Goal: Task Accomplishment & Management: Manage account settings

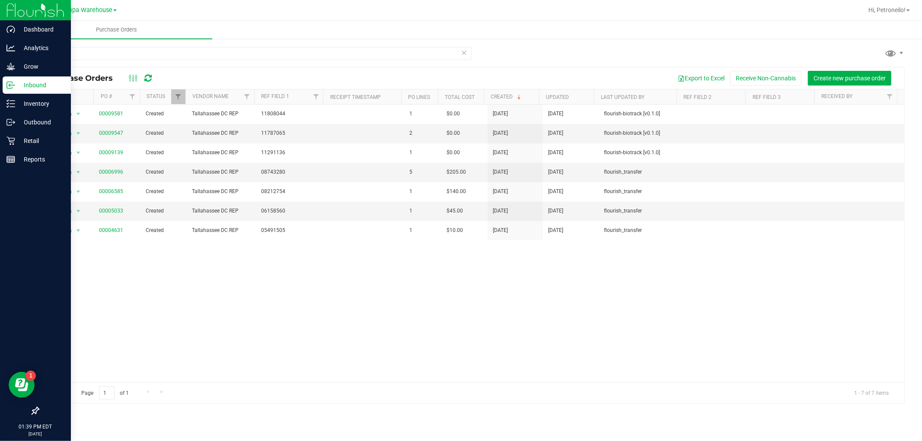
click at [10, 84] on icon at bounding box center [10, 85] width 9 height 9
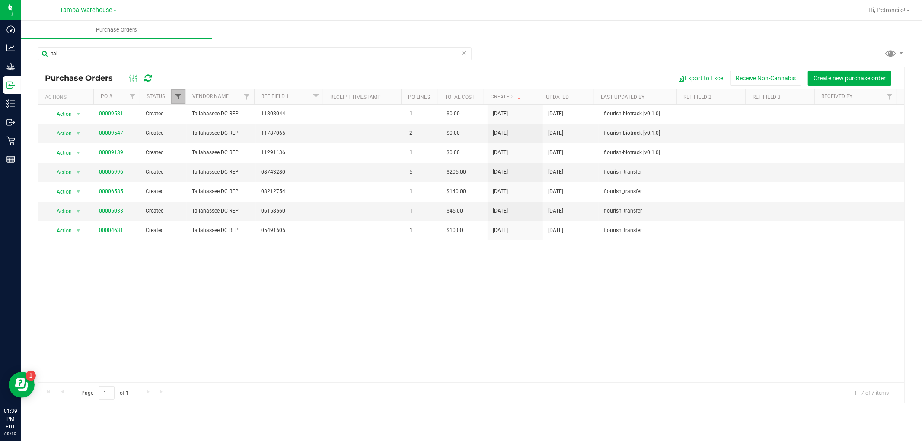
click at [176, 98] on span "Filter" at bounding box center [178, 96] width 7 height 7
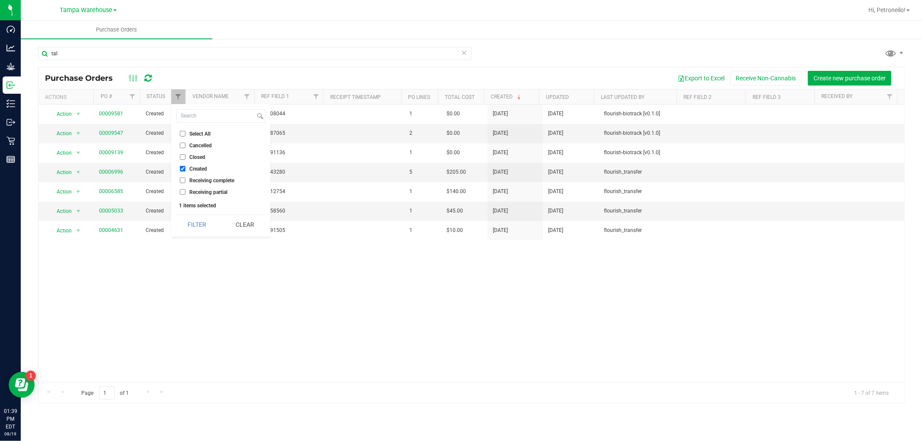
click at [192, 190] on span "Receiving partial" at bounding box center [208, 192] width 38 height 5
click at [185, 189] on input "Receiving partial" at bounding box center [183, 192] width 6 height 6
checkbox input "true"
click at [187, 179] on label "Receiving complete" at bounding box center [207, 181] width 54 height 6
click at [185, 179] on input "Receiving complete" at bounding box center [183, 181] width 6 height 6
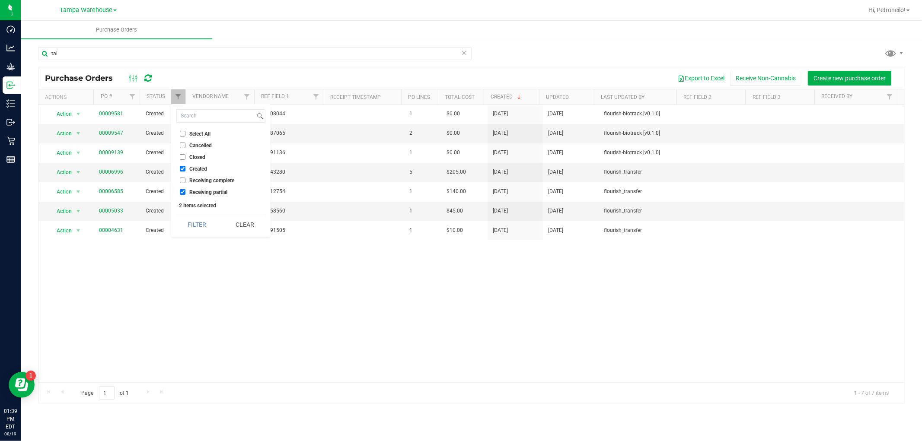
checkbox input "true"
click at [199, 221] on button "Filter" at bounding box center [196, 224] width 41 height 19
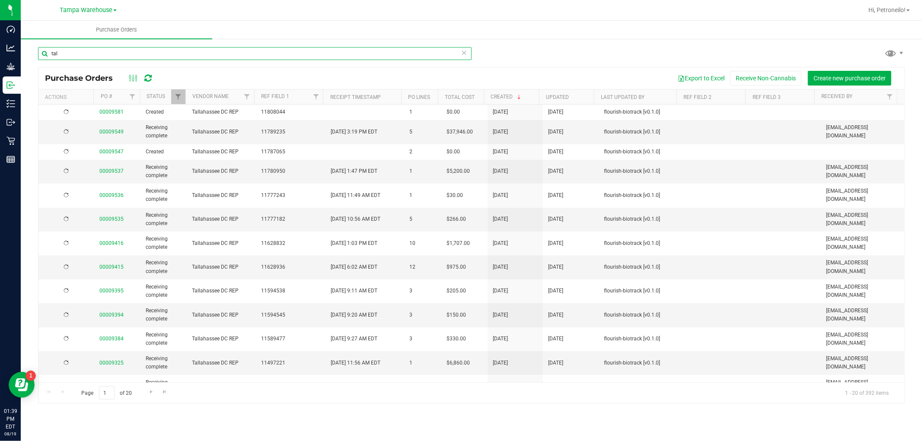
click at [85, 57] on input "tal" at bounding box center [254, 53] width 433 height 13
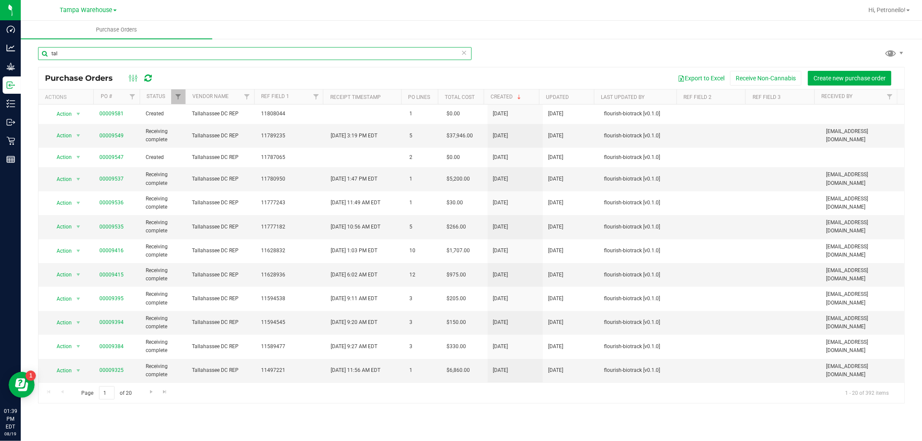
click at [85, 57] on input "tal" at bounding box center [254, 53] width 433 height 13
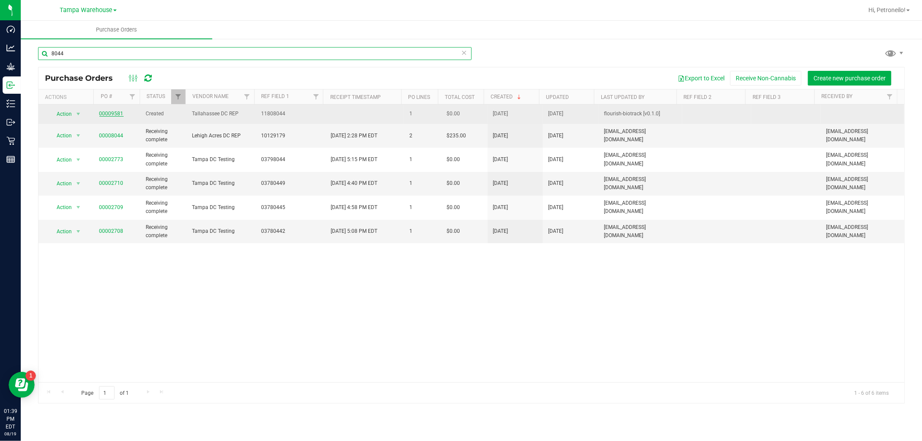
type input "8044"
click at [106, 113] on link "00009581" at bounding box center [111, 114] width 24 height 6
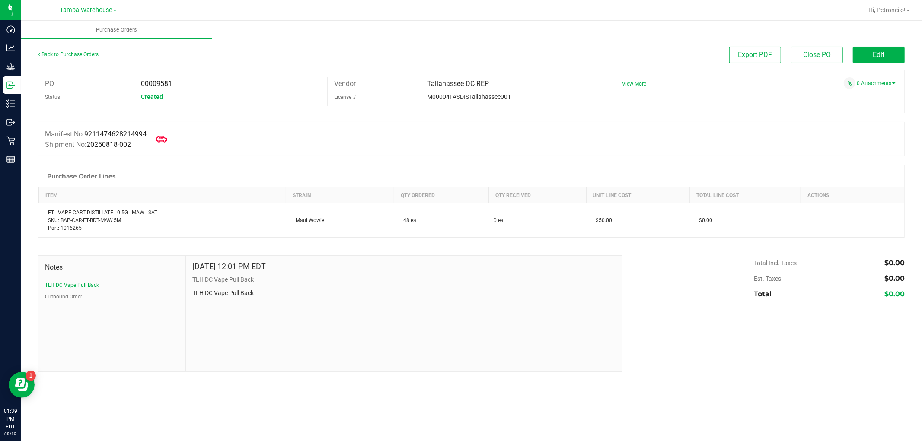
click at [163, 138] on icon at bounding box center [161, 139] width 11 height 6
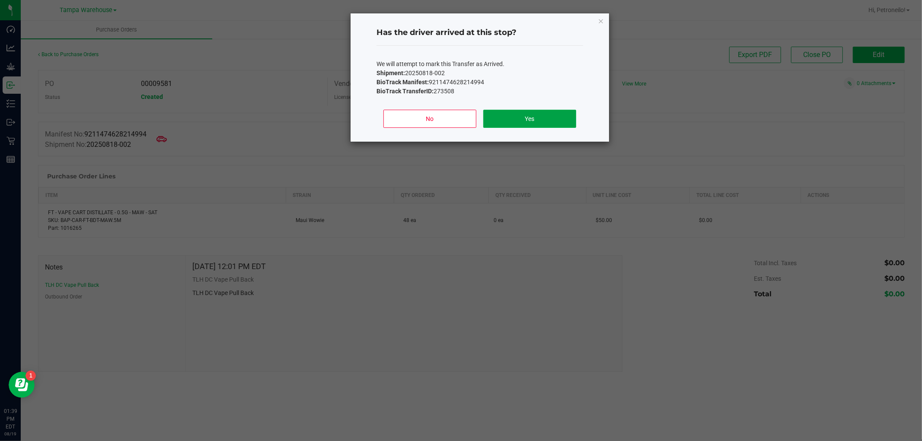
click at [529, 116] on button "Yes" at bounding box center [529, 119] width 93 height 18
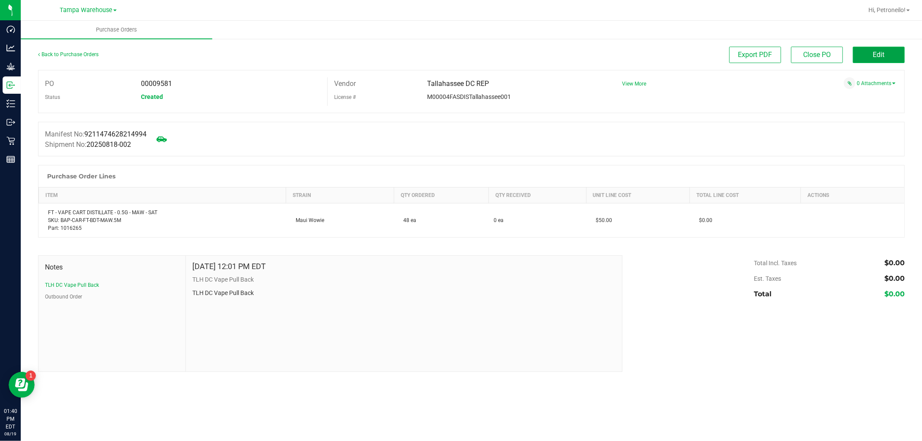
click at [871, 55] on button "Edit" at bounding box center [879, 55] width 52 height 16
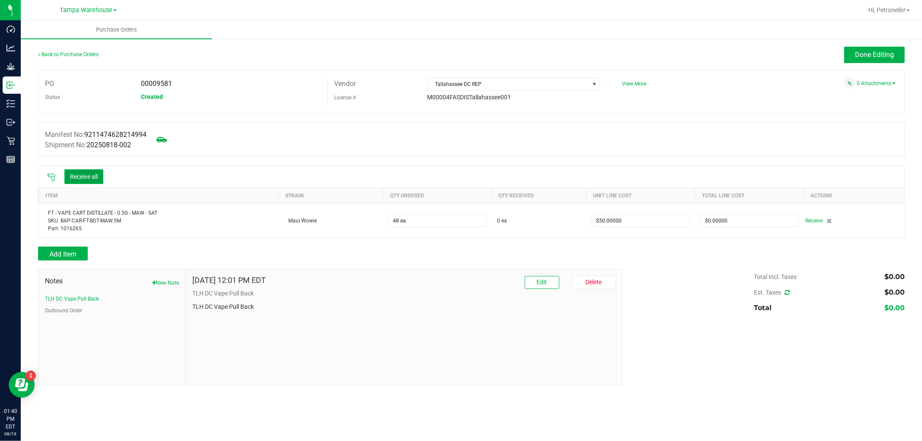
click at [89, 178] on button "Receive all" at bounding box center [83, 176] width 39 height 15
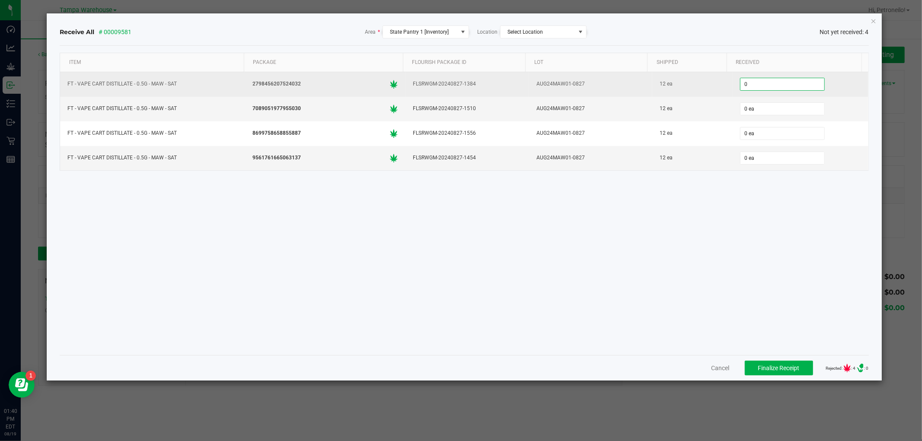
click at [761, 80] on input "0" at bounding box center [782, 84] width 84 height 12
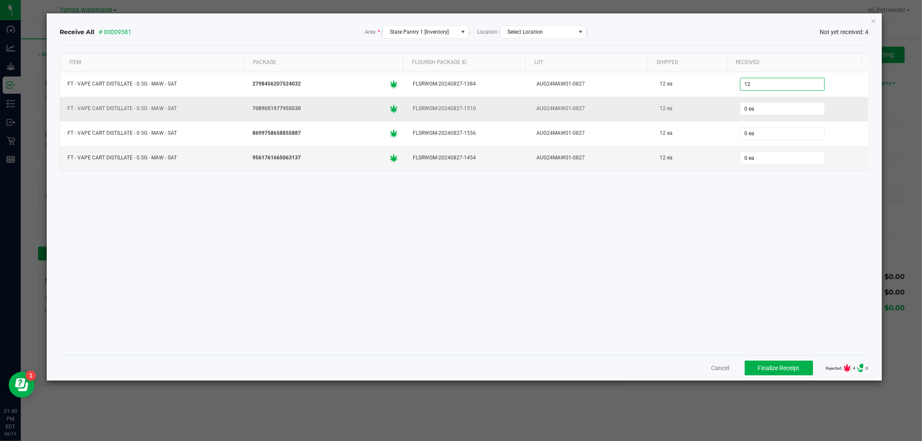
type input "12 ea"
click at [753, 100] on div "0 ea" at bounding box center [800, 108] width 125 height 17
click at [752, 108] on input "0" at bounding box center [782, 109] width 84 height 12
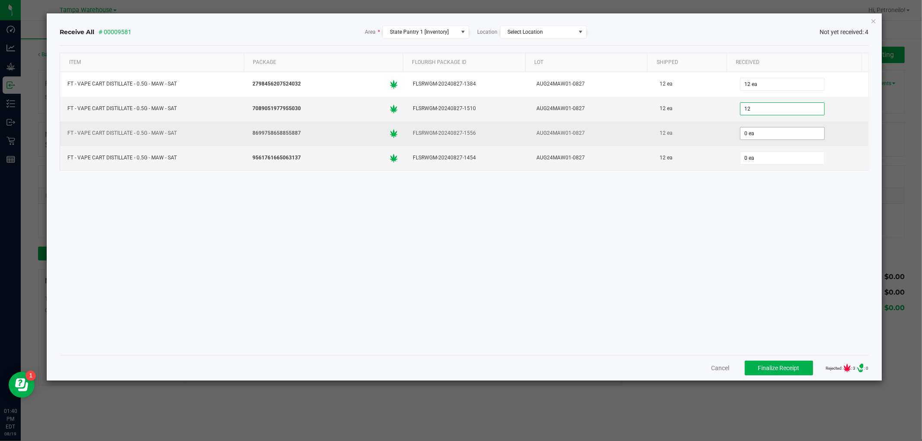
type input "12 ea"
click at [760, 134] on input "0" at bounding box center [782, 133] width 84 height 12
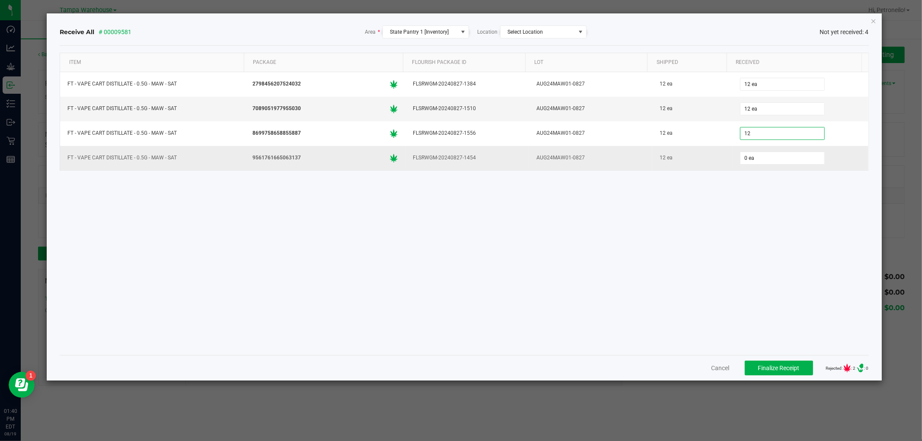
type input "12 ea"
click at [762, 170] on td "0 ea" at bounding box center [800, 158] width 136 height 24
click at [760, 165] on div "0 ea" at bounding box center [800, 158] width 125 height 17
click at [761, 161] on input "0" at bounding box center [782, 158] width 84 height 12
type input "12 ea"
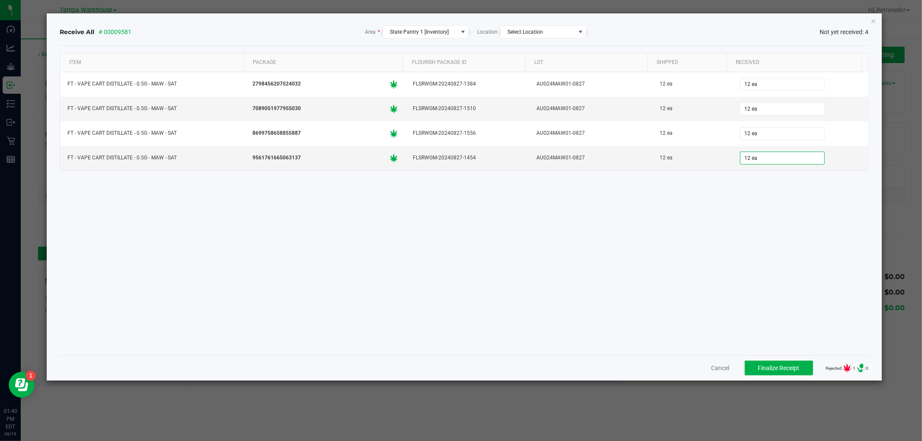
drag, startPoint x: 831, startPoint y: 312, endPoint x: 819, endPoint y: 301, distance: 16.2
click at [829, 312] on div "Item Package Flourish Package ID Lot Shipped Received FT - VAPE CART DISTILLATE…" at bounding box center [464, 201] width 808 height 296
click at [758, 369] on span "Finalize Receipt" at bounding box center [778, 368] width 41 height 7
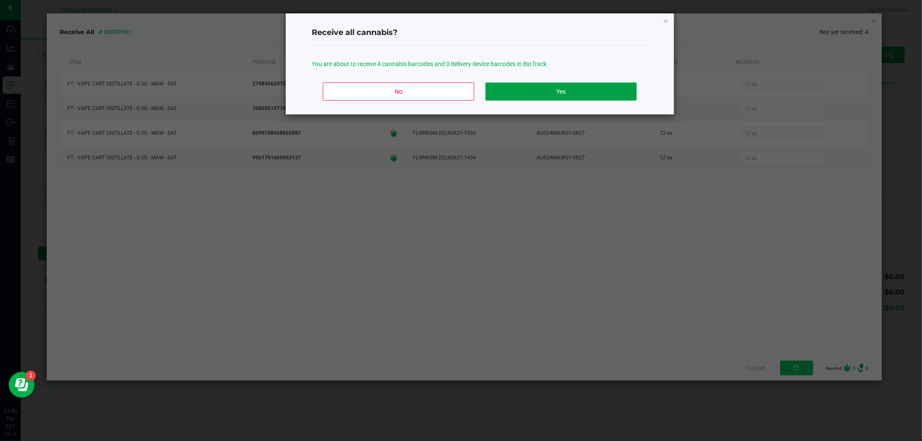
click at [594, 92] on button "Yes" at bounding box center [560, 92] width 151 height 18
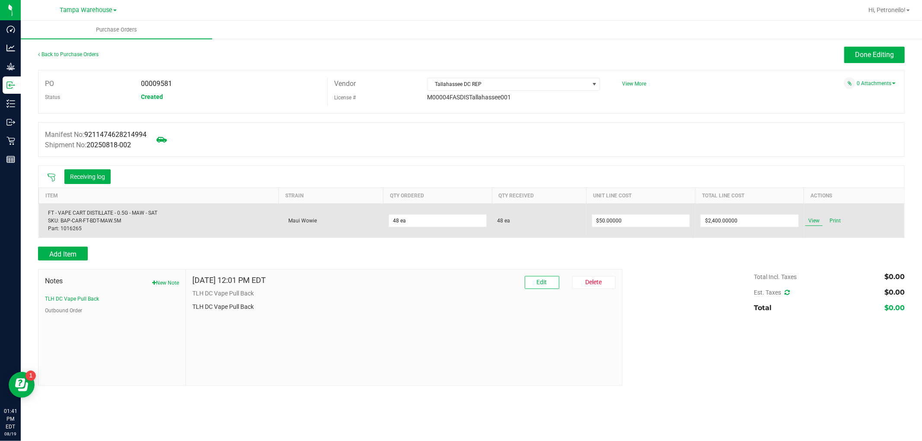
click at [809, 222] on span "View" at bounding box center [813, 221] width 17 height 10
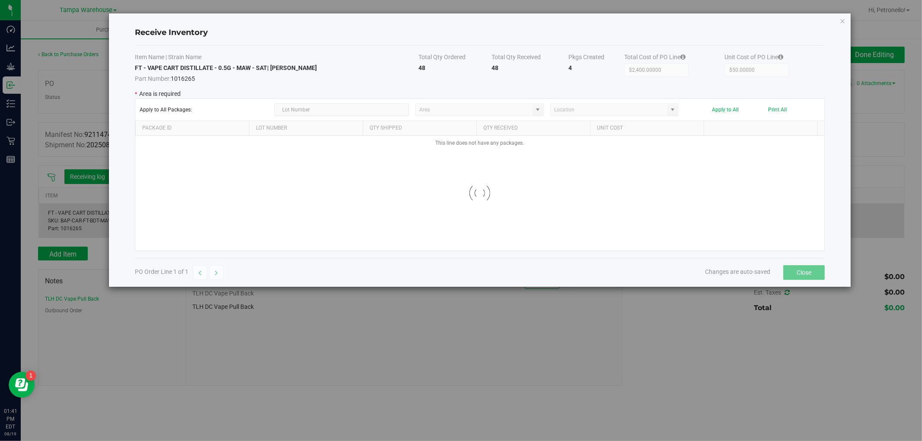
type input "State Pantry 1"
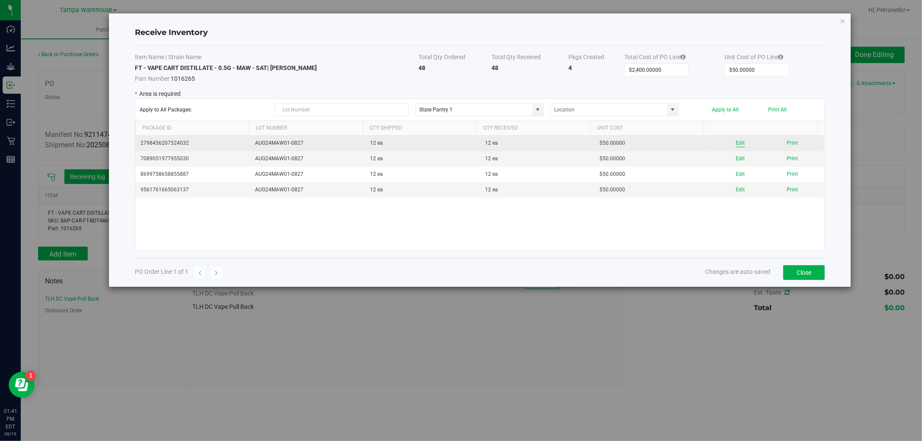
click at [735, 140] on button "Edit" at bounding box center [739, 143] width 9 height 8
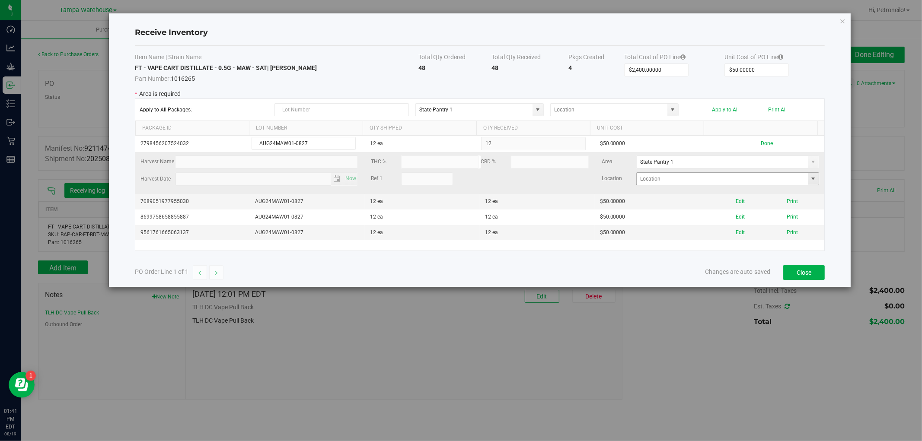
click at [810, 179] on span at bounding box center [813, 178] width 7 height 7
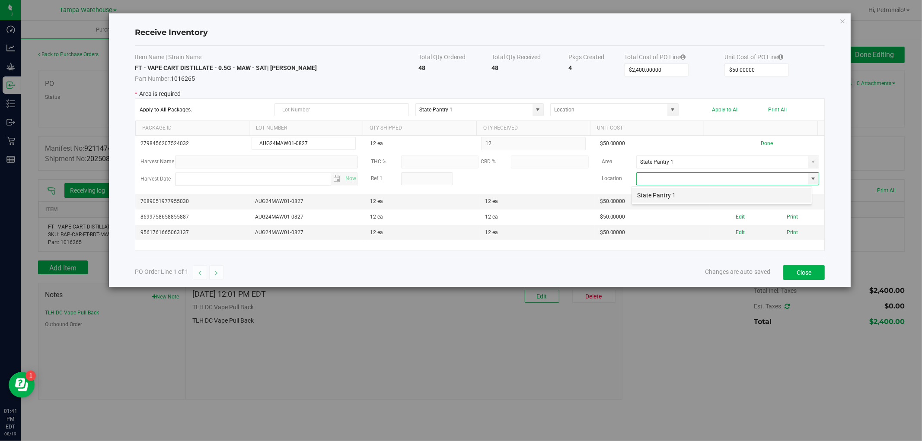
click at [736, 198] on li "State Pantry 1" at bounding box center [722, 195] width 180 height 15
type input "State Pantry 1"
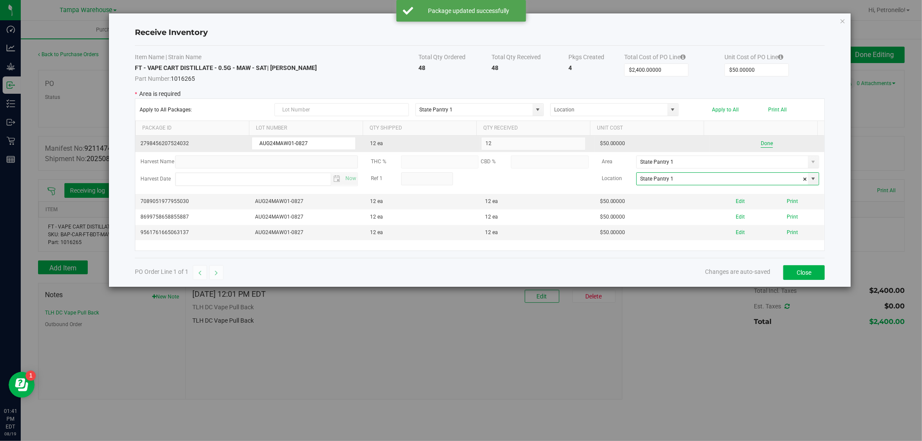
click at [761, 145] on button "Done" at bounding box center [767, 144] width 12 height 8
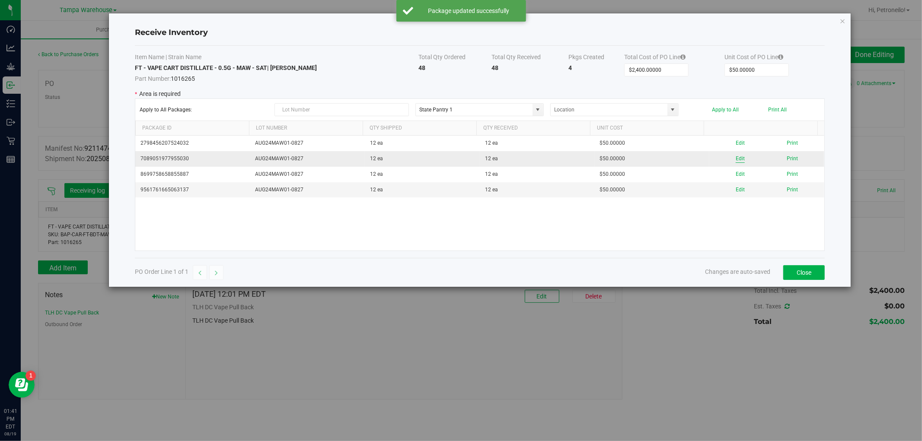
click at [735, 159] on button "Edit" at bounding box center [739, 159] width 9 height 8
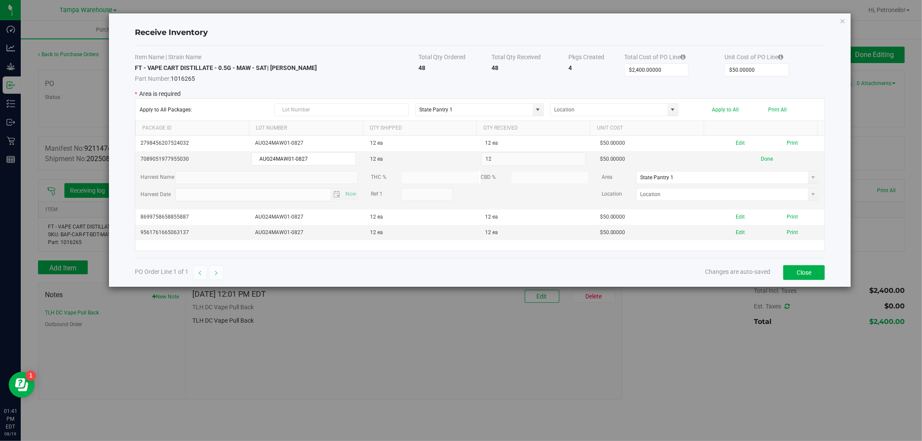
click at [810, 194] on span at bounding box center [813, 194] width 7 height 7
click at [675, 210] on li "State Pantry 1" at bounding box center [722, 211] width 180 height 15
type input "State Pantry 1"
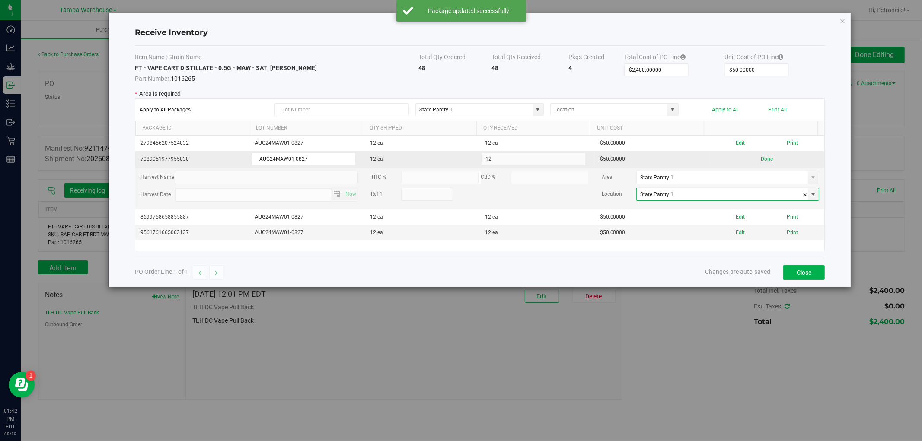
click at [761, 159] on button "Done" at bounding box center [767, 159] width 12 height 8
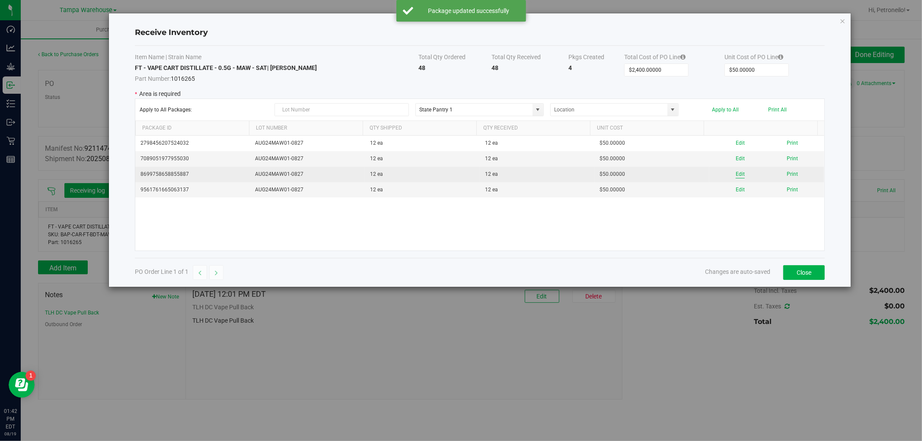
click at [735, 173] on button "Edit" at bounding box center [739, 174] width 9 height 8
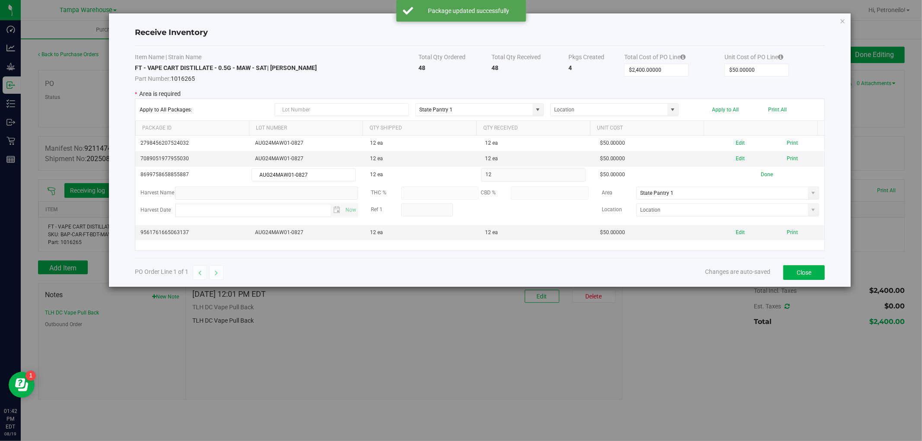
click at [810, 212] on span at bounding box center [813, 210] width 7 height 7
click at [778, 223] on li "State Pantry 1" at bounding box center [722, 227] width 180 height 15
type input "State Pantry 1"
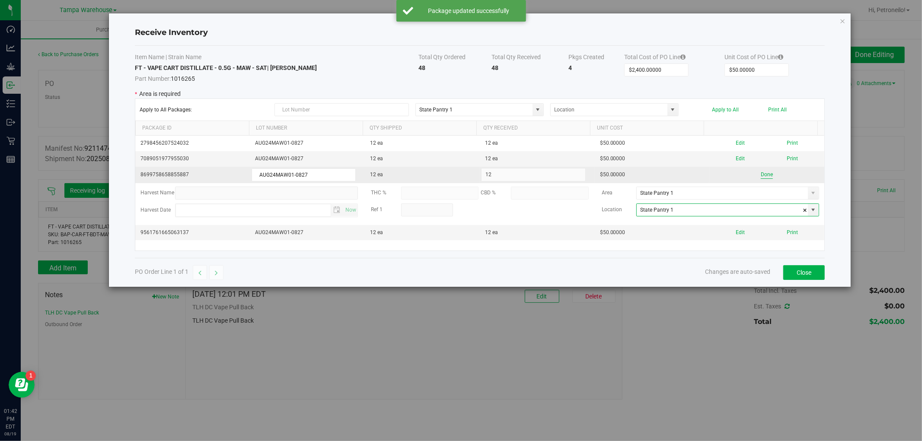
click at [762, 175] on button "Done" at bounding box center [767, 175] width 12 height 8
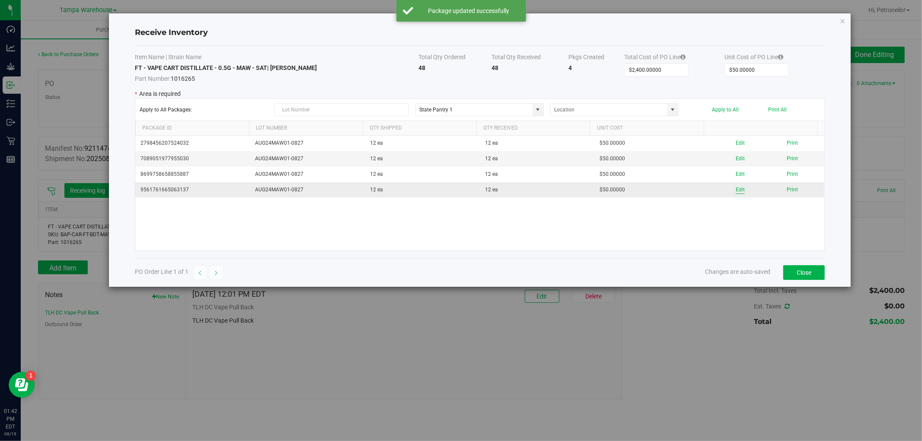
click at [735, 188] on button "Edit" at bounding box center [739, 190] width 9 height 8
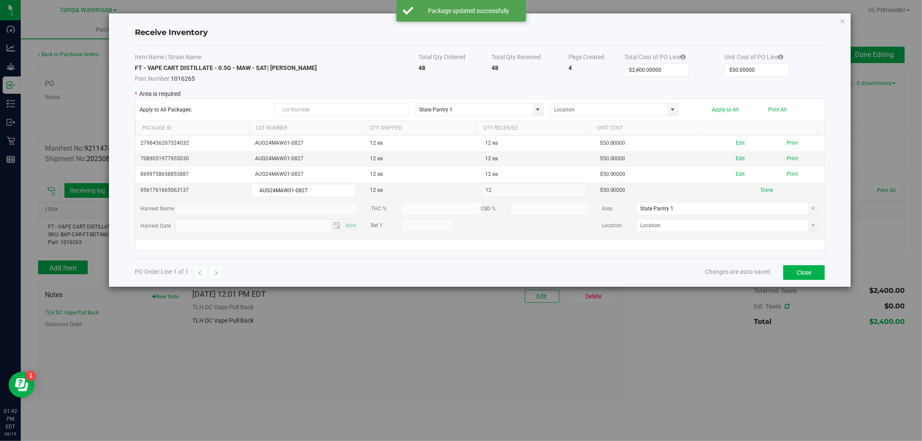
click at [810, 226] on span at bounding box center [813, 225] width 7 height 7
click at [716, 239] on li "State Pantry 1" at bounding box center [722, 242] width 180 height 15
type input "State Pantry 1"
click at [761, 191] on button "Done" at bounding box center [767, 190] width 12 height 8
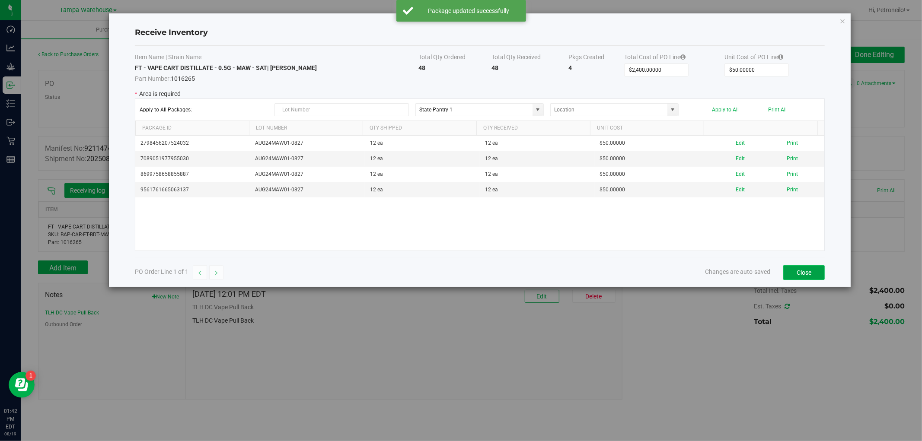
click at [797, 266] on button "Close" at bounding box center [803, 272] width 41 height 15
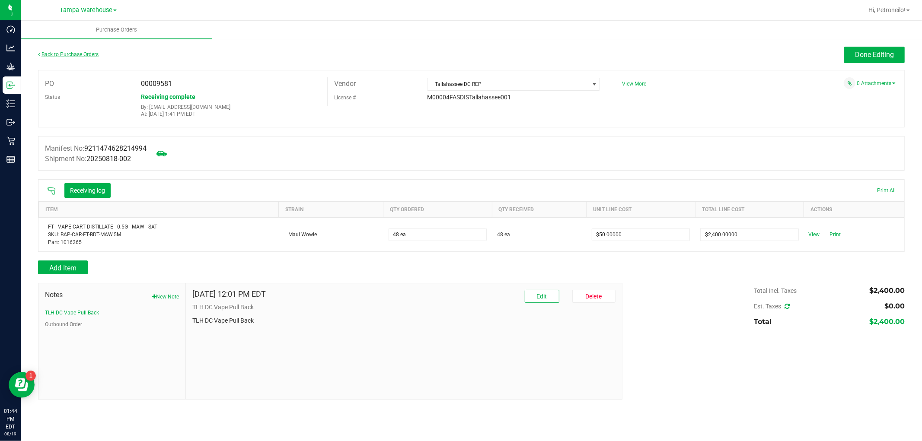
click at [77, 55] on link "Back to Purchase Orders" at bounding box center [68, 54] width 60 height 6
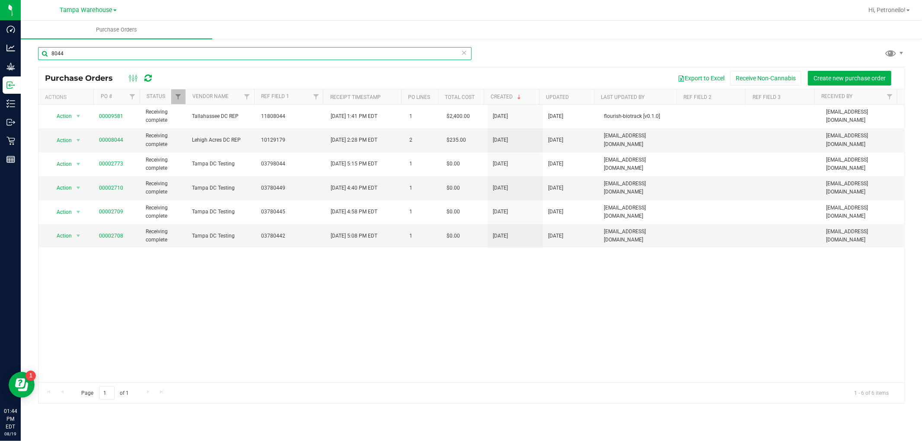
click at [96, 57] on input "8044" at bounding box center [254, 53] width 433 height 13
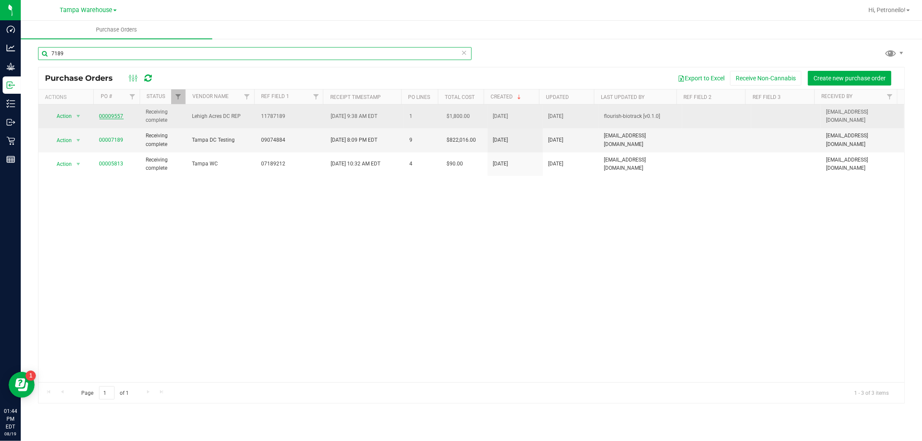
type input "7189"
click at [113, 115] on link "00009557" at bounding box center [111, 116] width 24 height 6
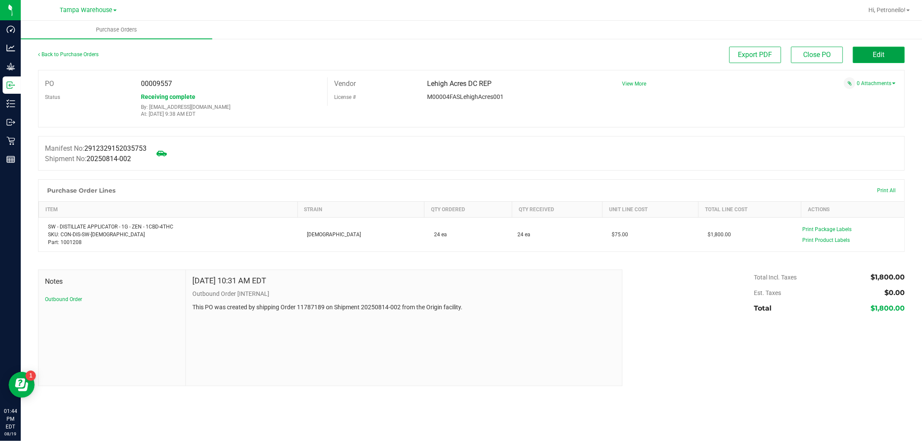
click at [863, 51] on button "Edit" at bounding box center [879, 55] width 52 height 16
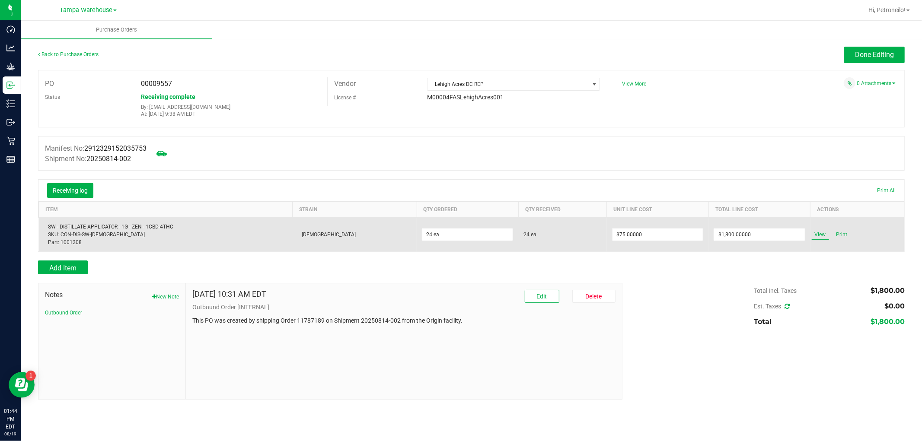
click at [812, 234] on span "View" at bounding box center [819, 234] width 17 height 10
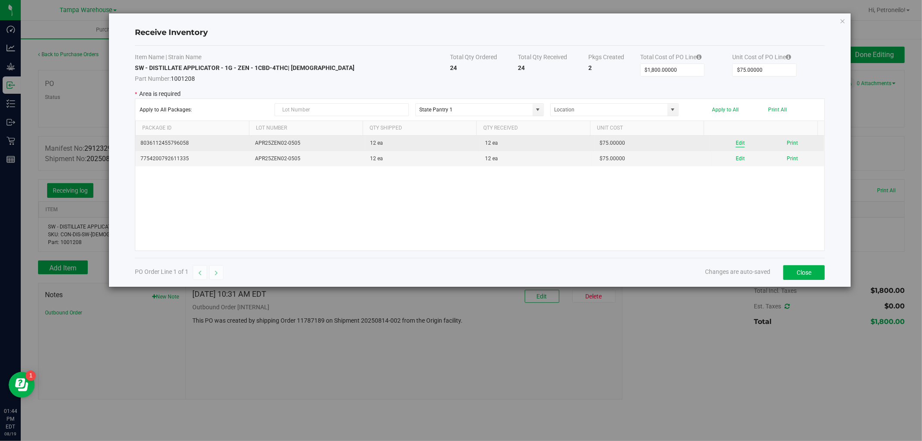
click at [735, 143] on button "Edit" at bounding box center [739, 143] width 9 height 8
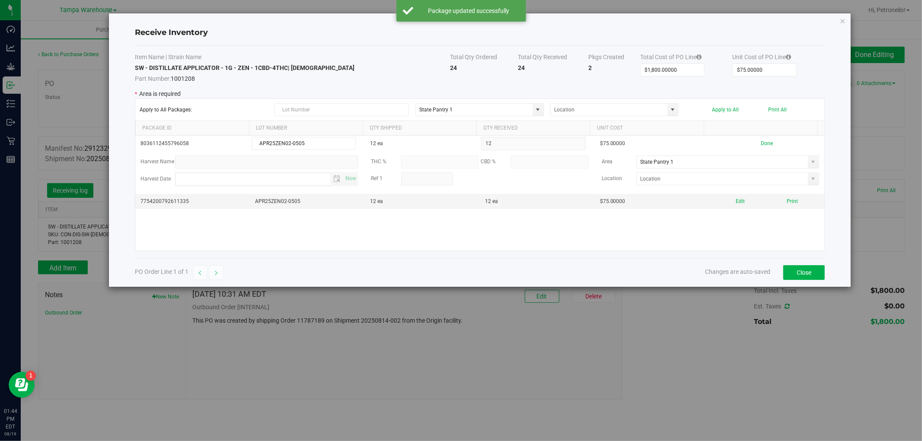
click at [810, 179] on span at bounding box center [813, 178] width 7 height 7
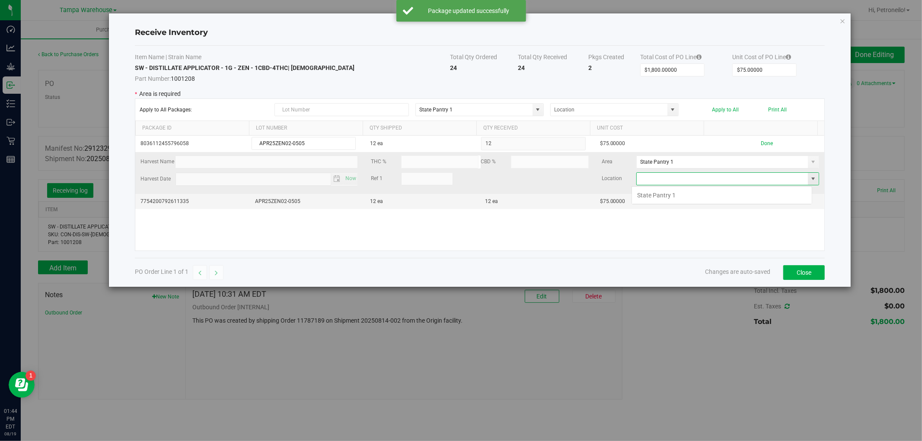
scroll to position [13, 180]
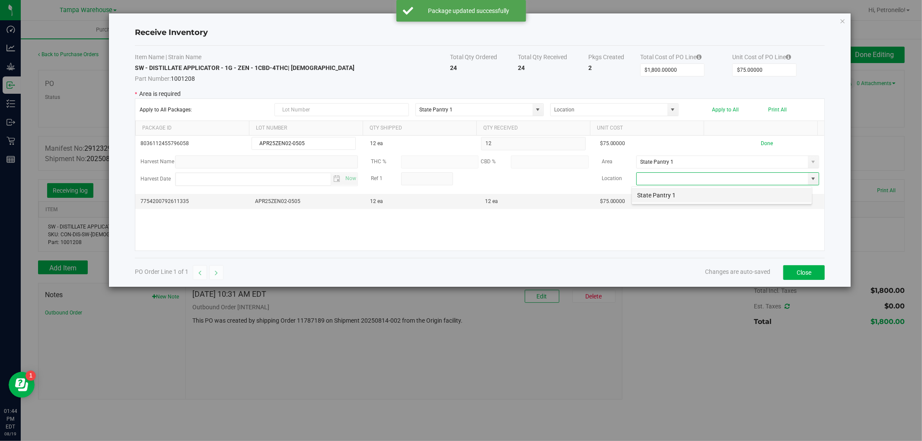
click at [755, 198] on li "State Pantry 1" at bounding box center [722, 195] width 180 height 15
type input "State Pantry 1"
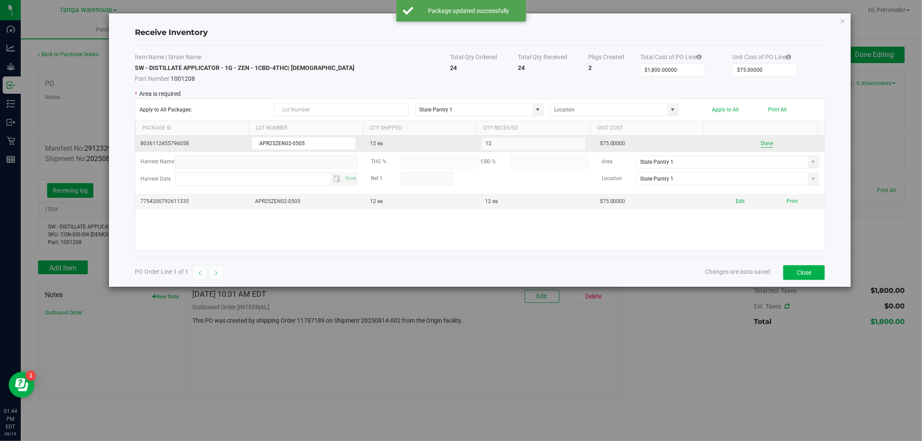
click at [761, 144] on button "Done" at bounding box center [767, 144] width 12 height 8
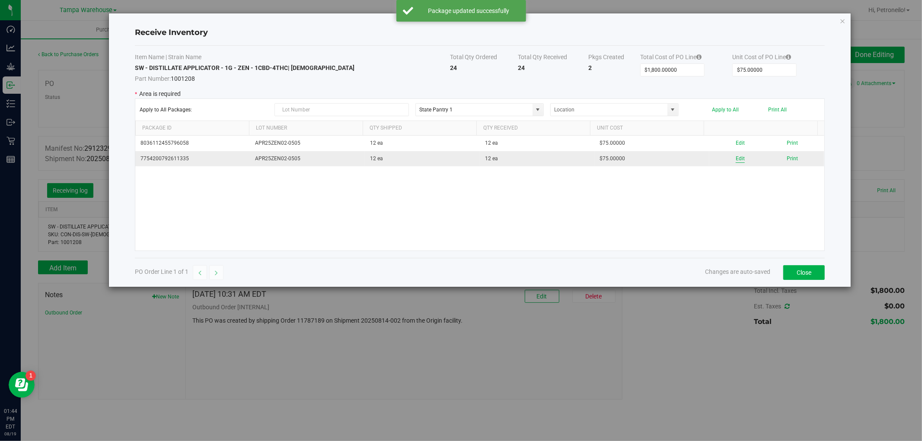
click at [735, 161] on button "Edit" at bounding box center [739, 159] width 9 height 8
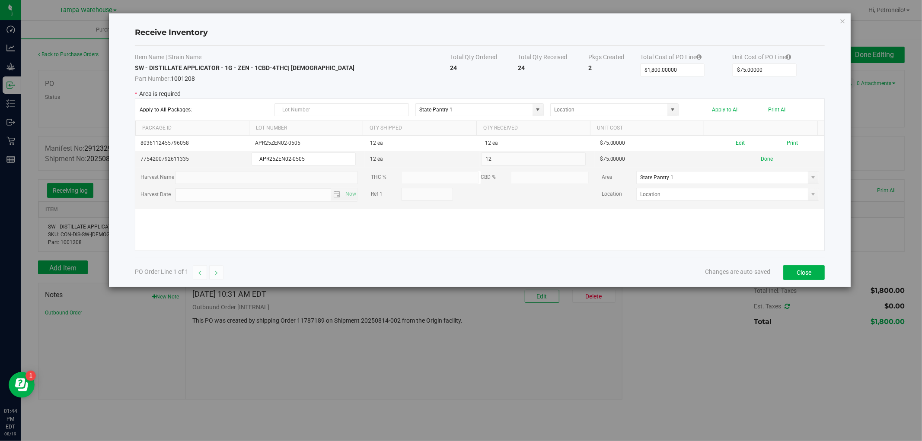
click at [808, 197] on span at bounding box center [813, 194] width 11 height 12
click at [752, 216] on li "State Pantry 1" at bounding box center [722, 211] width 180 height 15
type input "State Pantry 1"
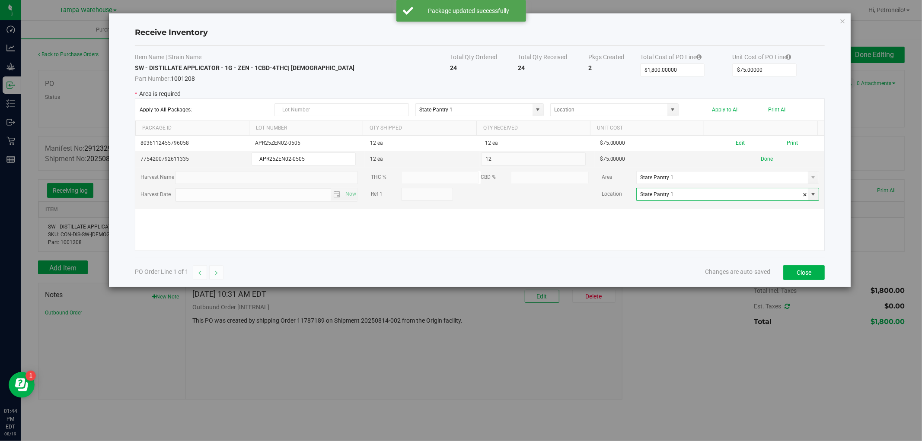
click at [761, 160] on button "Done" at bounding box center [767, 159] width 12 height 8
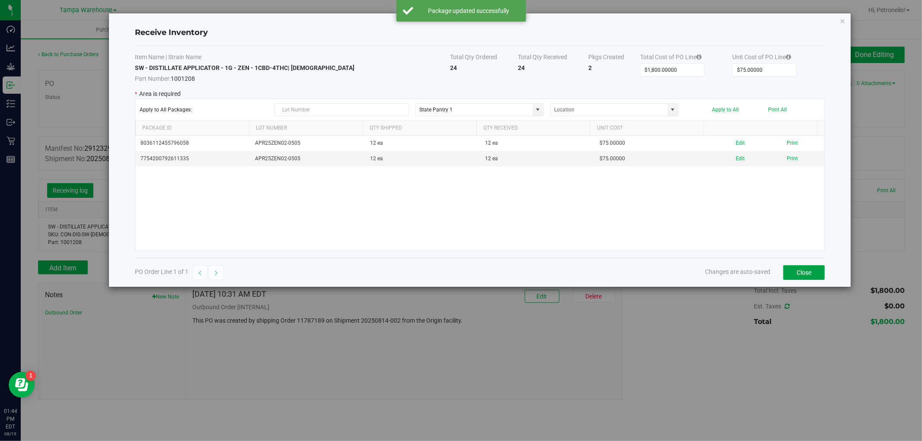
drag, startPoint x: 800, startPoint y: 274, endPoint x: 796, endPoint y: 270, distance: 4.9
click at [799, 274] on button "Close" at bounding box center [803, 272] width 41 height 15
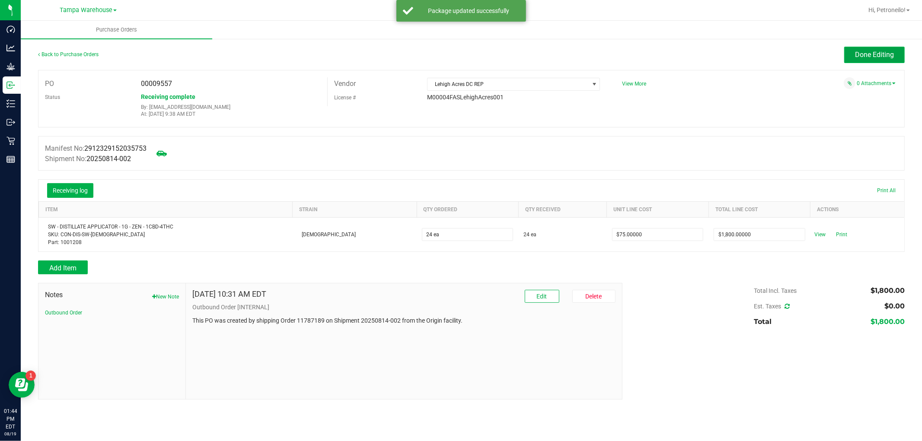
click at [848, 54] on button "Done Editing" at bounding box center [874, 55] width 60 height 16
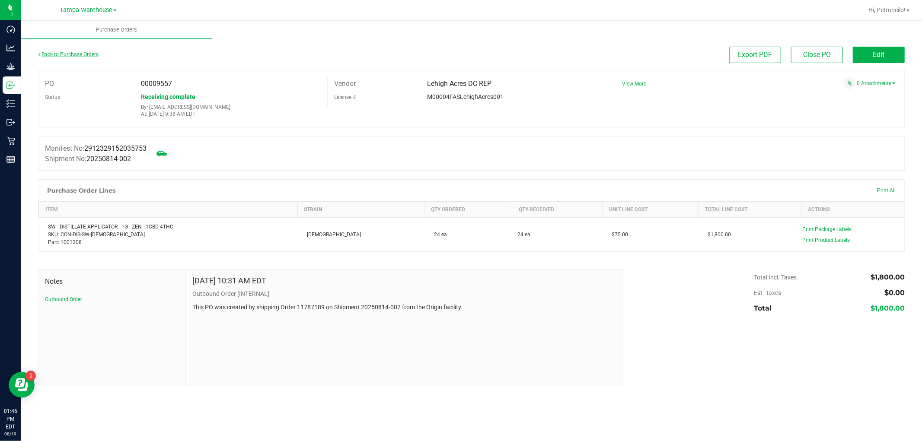
click at [70, 53] on link "Back to Purchase Orders" at bounding box center [68, 54] width 60 height 6
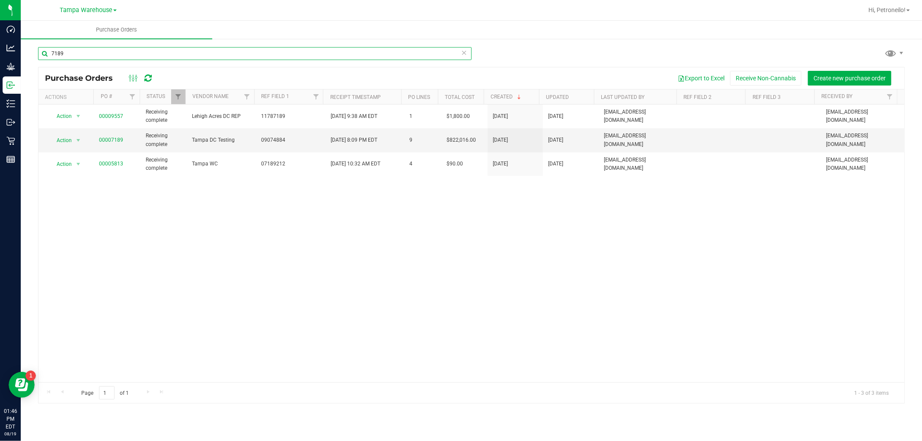
click at [104, 57] on input "7189" at bounding box center [254, 53] width 433 height 13
click at [105, 57] on input "7189" at bounding box center [254, 53] width 433 height 13
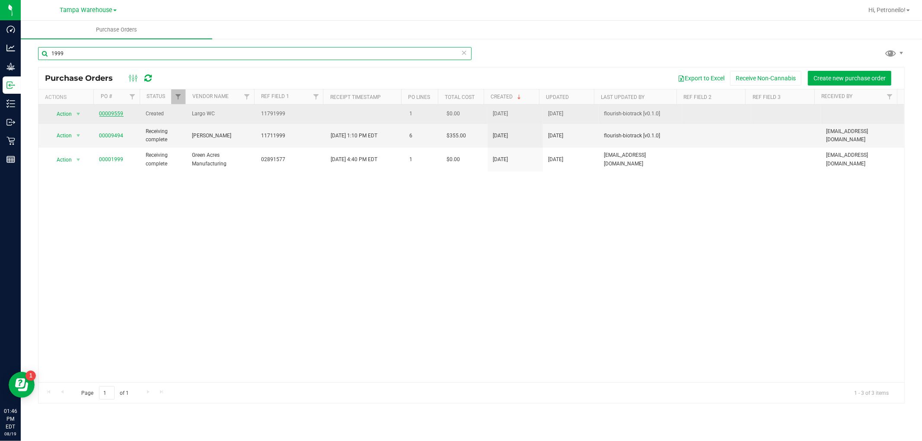
type input "1999"
click at [109, 115] on link "00009559" at bounding box center [111, 114] width 24 height 6
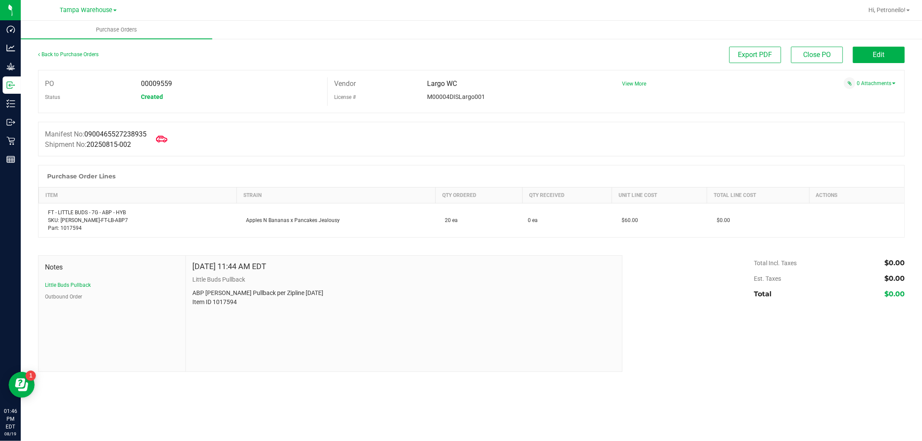
click at [163, 137] on icon at bounding box center [161, 139] width 11 height 6
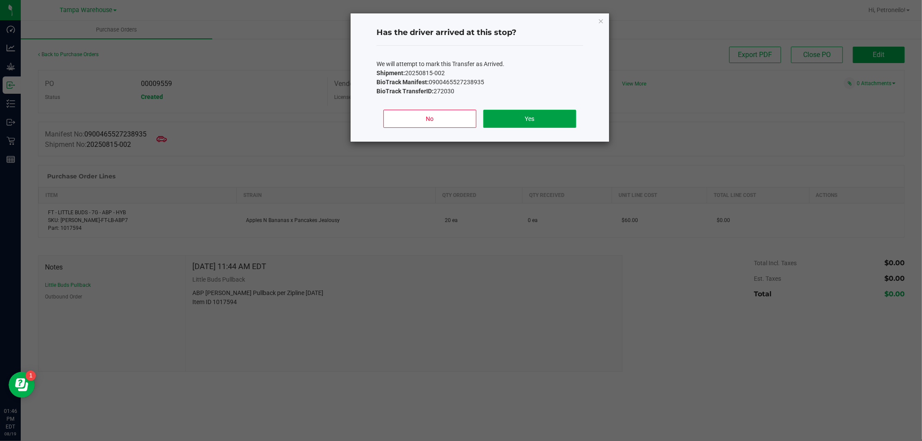
click at [506, 119] on button "Yes" at bounding box center [529, 119] width 93 height 18
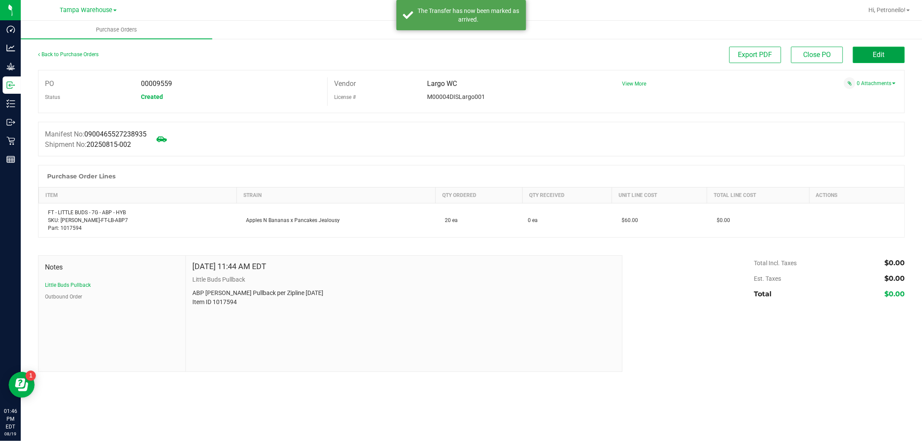
click at [873, 54] on span "Edit" at bounding box center [879, 55] width 12 height 8
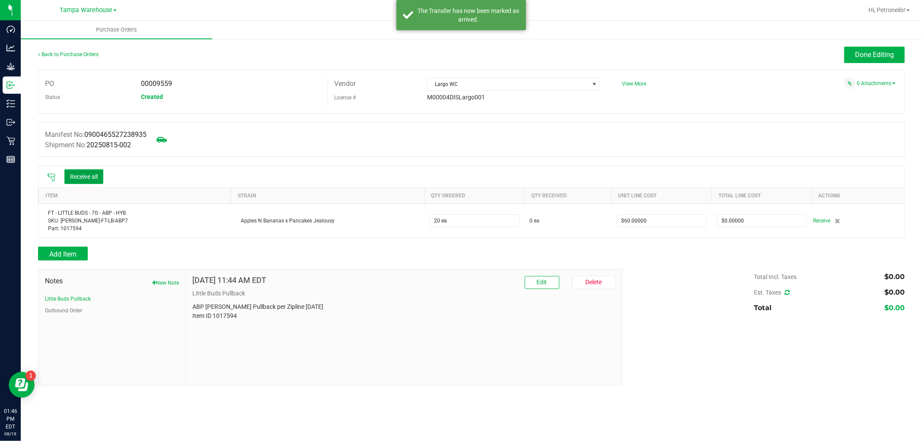
click at [84, 178] on button "Receive all" at bounding box center [83, 176] width 39 height 15
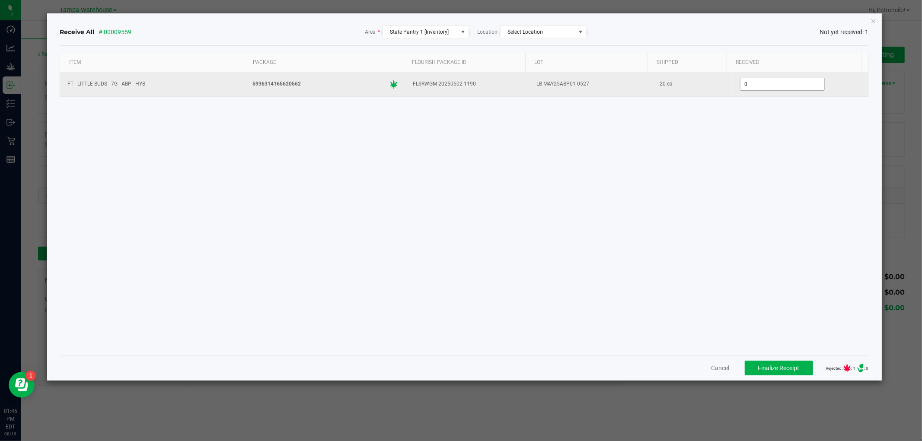
click at [752, 86] on input "0" at bounding box center [782, 84] width 84 height 12
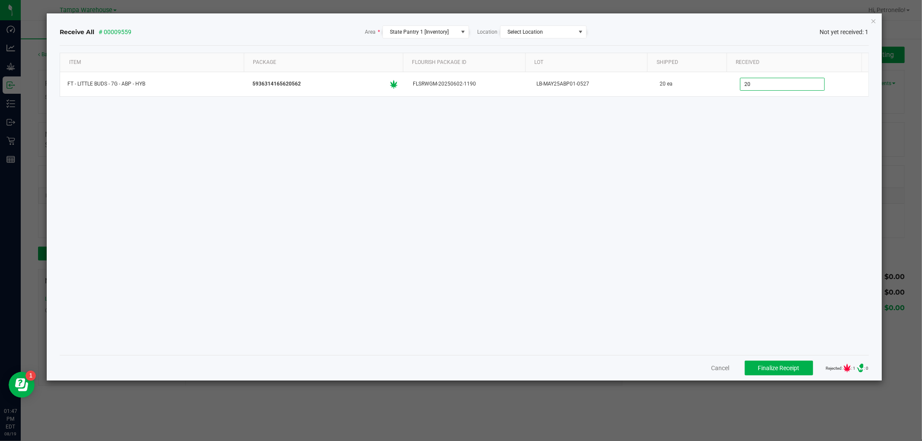
type input "20 ea"
click at [761, 171] on div "Item Package Flourish Package ID Lot Shipped Received FT - LITTLE BUDS - 7G - A…" at bounding box center [464, 201] width 808 height 296
click at [767, 366] on span "Finalize Receipt" at bounding box center [778, 368] width 41 height 7
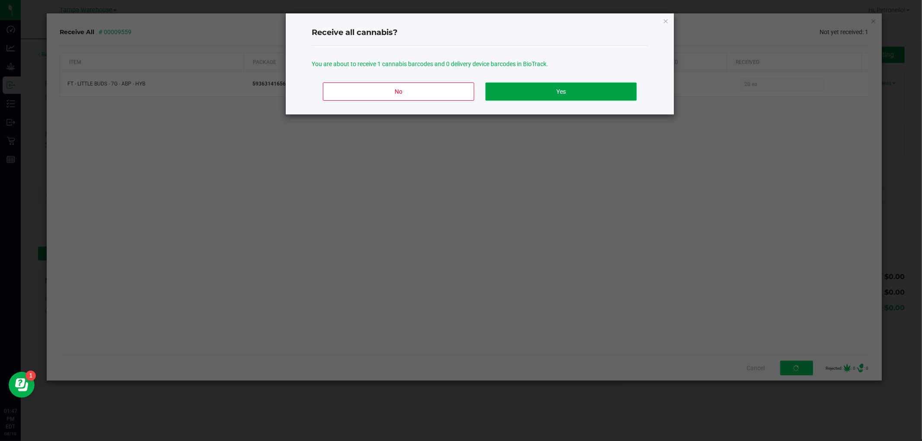
click at [506, 86] on button "Yes" at bounding box center [560, 92] width 151 height 18
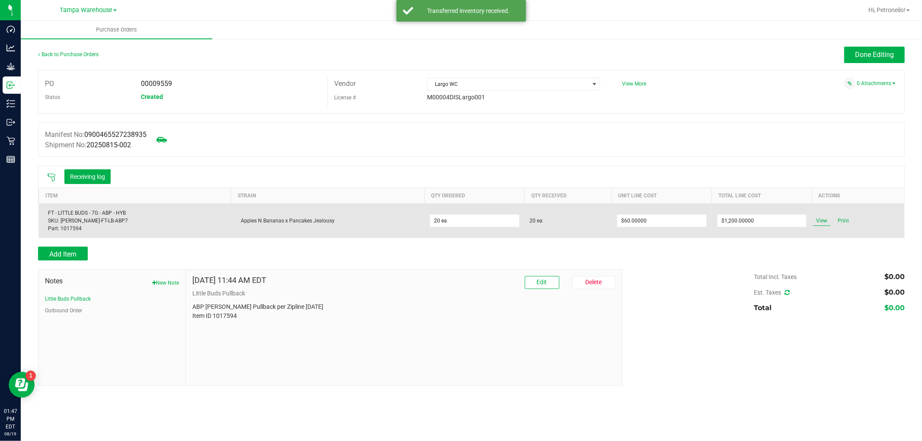
click at [815, 218] on span "View" at bounding box center [821, 221] width 17 height 10
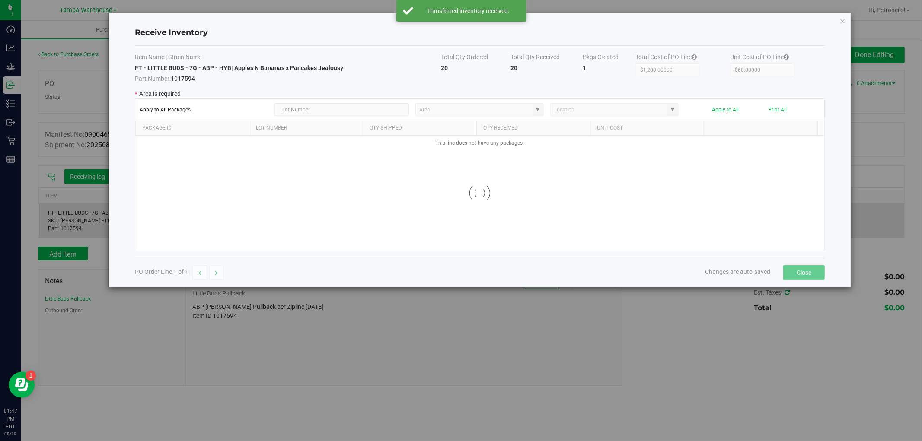
type input "State Pantry 1"
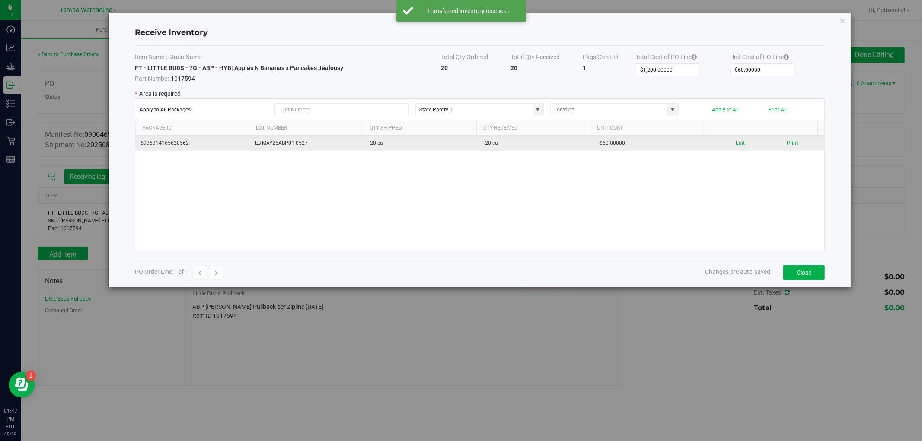
click at [735, 146] on button "Edit" at bounding box center [739, 143] width 9 height 8
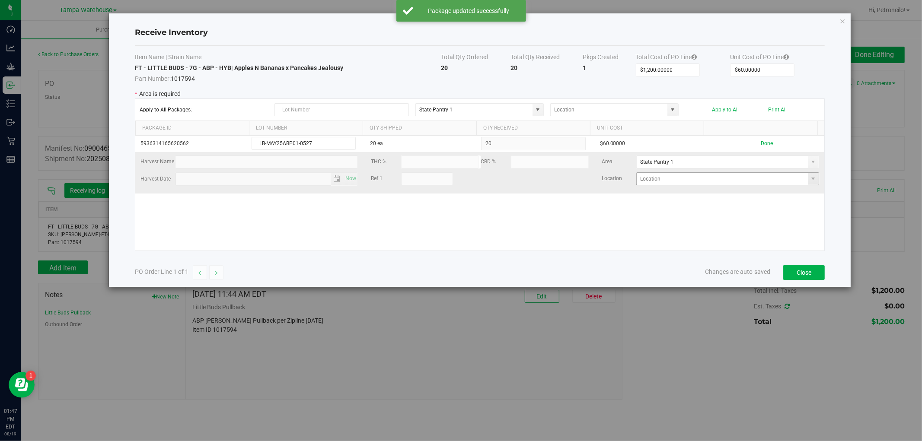
click at [808, 175] on span at bounding box center [813, 179] width 11 height 12
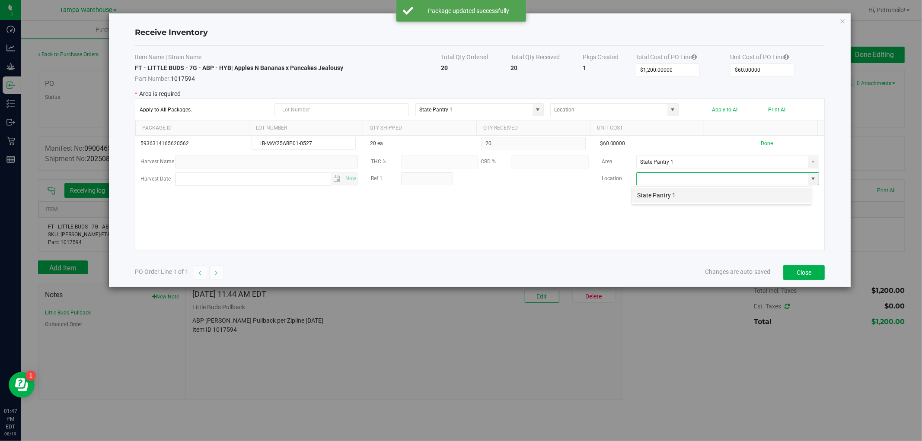
click at [751, 194] on li "State Pantry 1" at bounding box center [722, 195] width 180 height 15
type input "State Pantry 1"
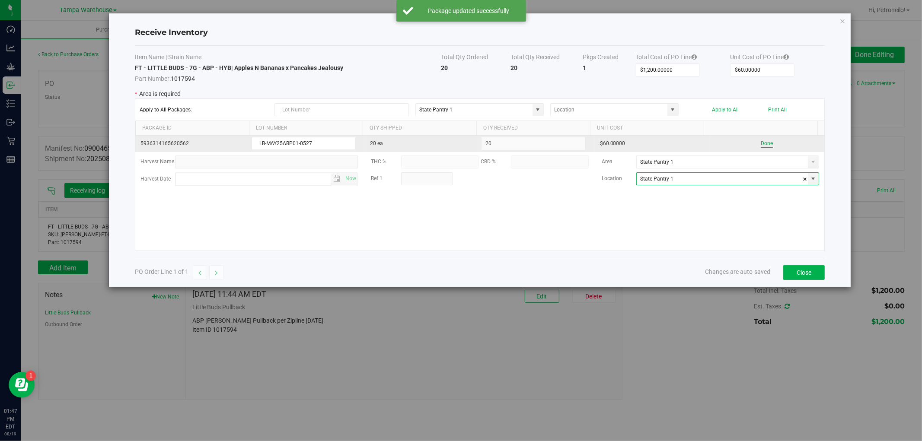
click at [761, 145] on button "Done" at bounding box center [767, 144] width 12 height 8
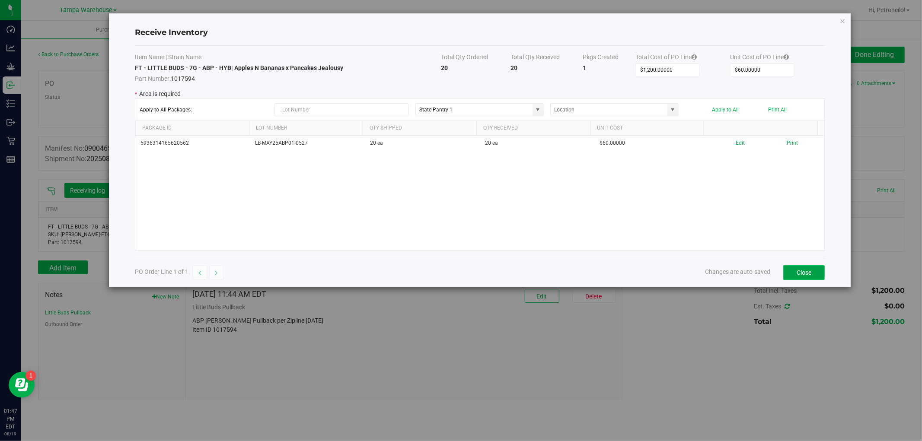
click at [800, 270] on button "Close" at bounding box center [803, 272] width 41 height 15
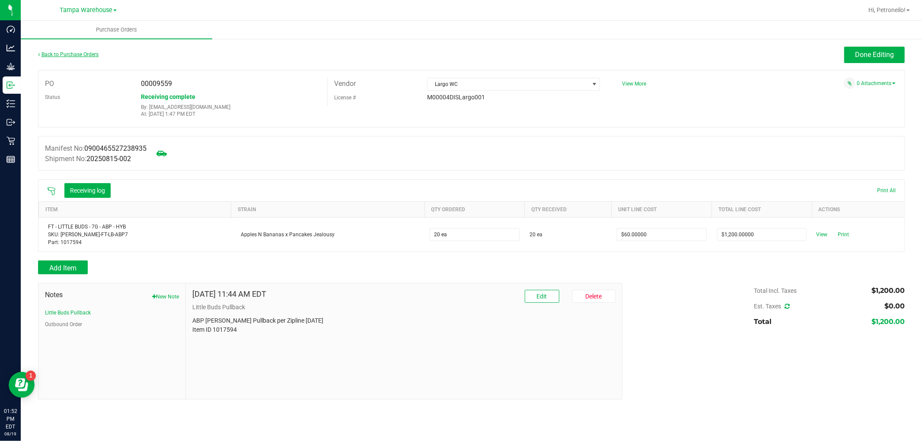
click at [91, 52] on link "Back to Purchase Orders" at bounding box center [68, 54] width 60 height 6
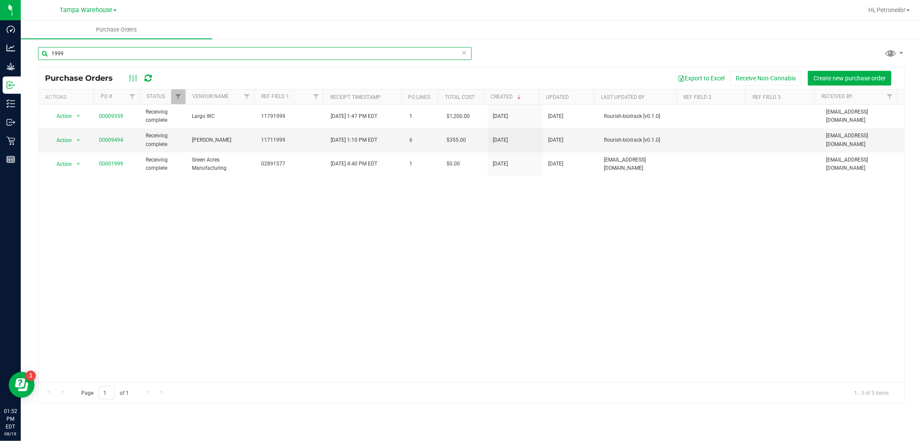
click at [133, 53] on input "1999" at bounding box center [254, 53] width 433 height 13
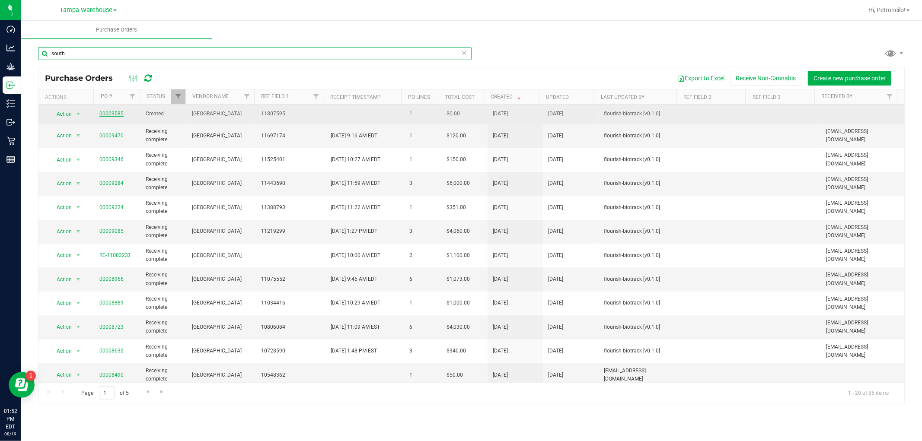
type input "south"
click at [119, 115] on link "00009585" at bounding box center [111, 114] width 24 height 6
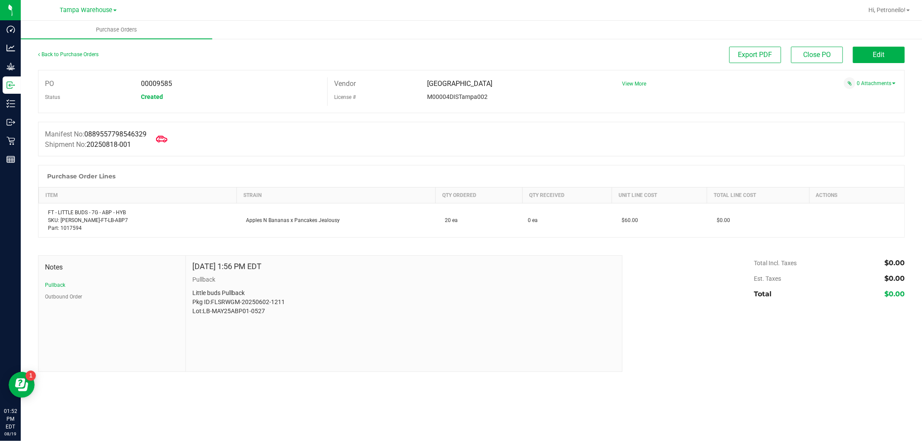
click at [160, 137] on icon at bounding box center [161, 139] width 11 height 11
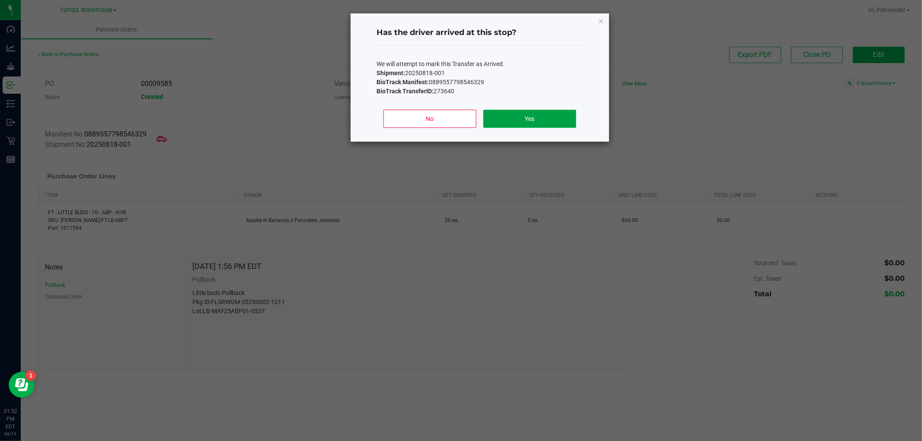
click at [512, 123] on button "Yes" at bounding box center [529, 119] width 93 height 18
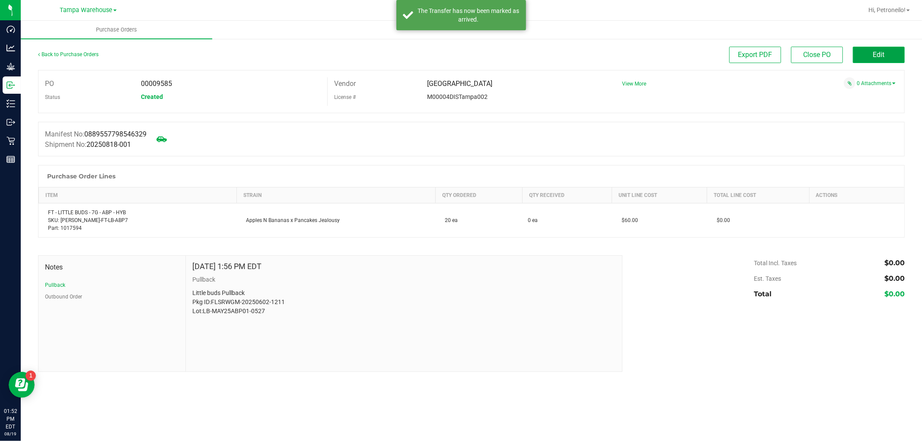
click at [878, 52] on span "Edit" at bounding box center [879, 55] width 12 height 8
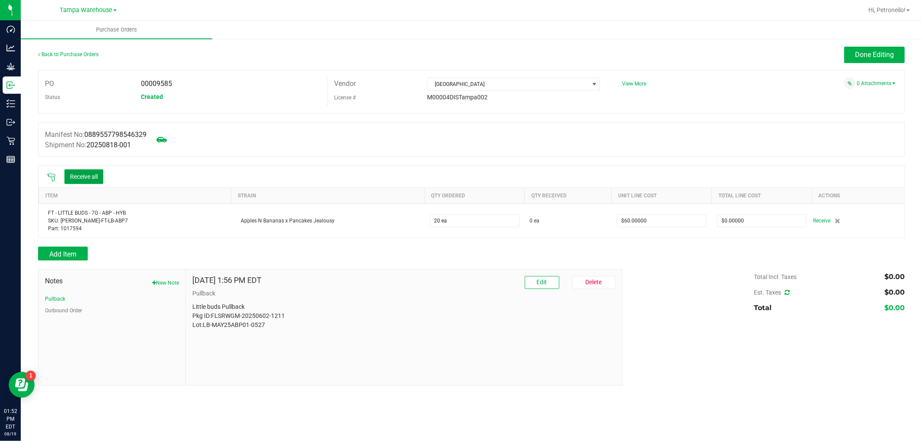
click at [86, 179] on button "Receive all" at bounding box center [83, 176] width 39 height 15
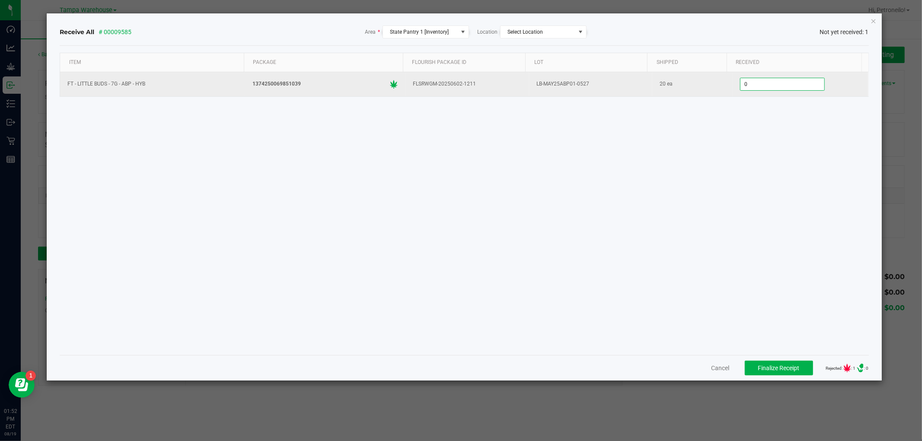
click at [766, 89] on input "0" at bounding box center [782, 84] width 84 height 12
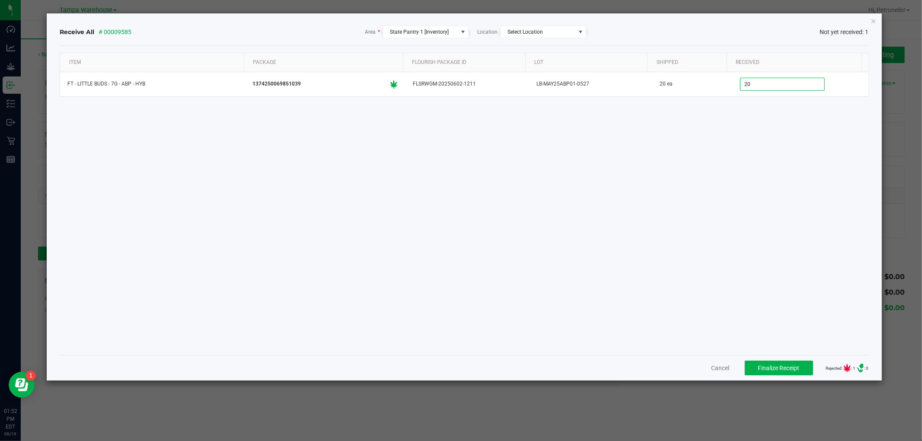
type input "20 ea"
click at [393, 259] on div "Item Package Flourish Package ID Lot Shipped Received FT - LITTLE BUDS - 7G - A…" at bounding box center [464, 201] width 808 height 296
click at [762, 366] on span "Finalize Receipt" at bounding box center [778, 368] width 41 height 7
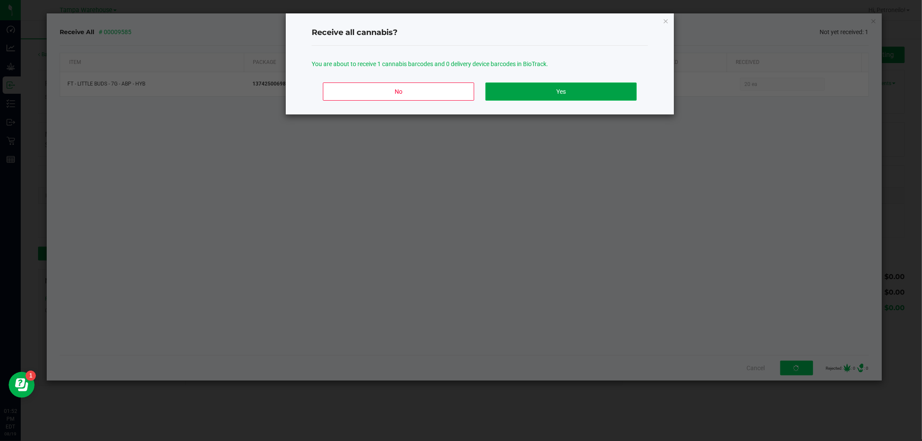
click at [603, 93] on button "Yes" at bounding box center [560, 92] width 151 height 18
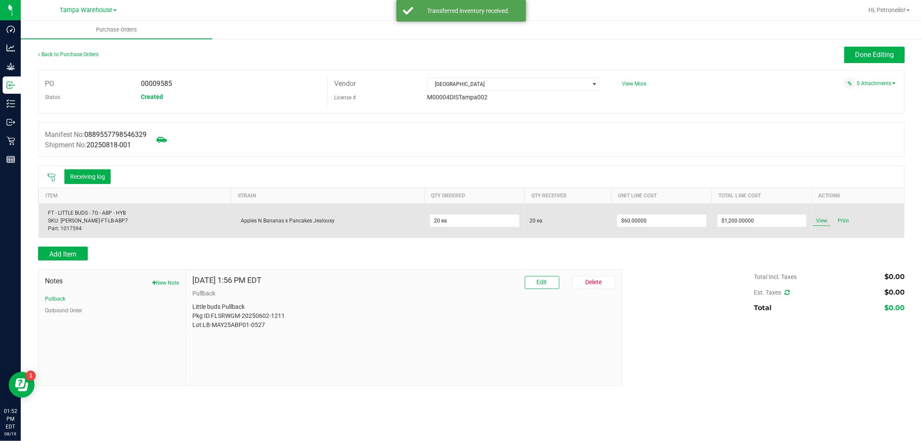
click at [819, 220] on span "View" at bounding box center [821, 221] width 17 height 10
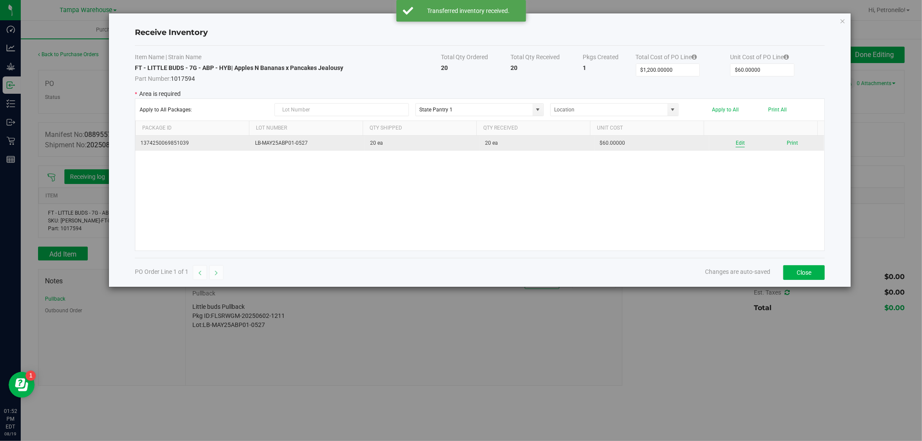
click at [735, 143] on button "Edit" at bounding box center [739, 143] width 9 height 8
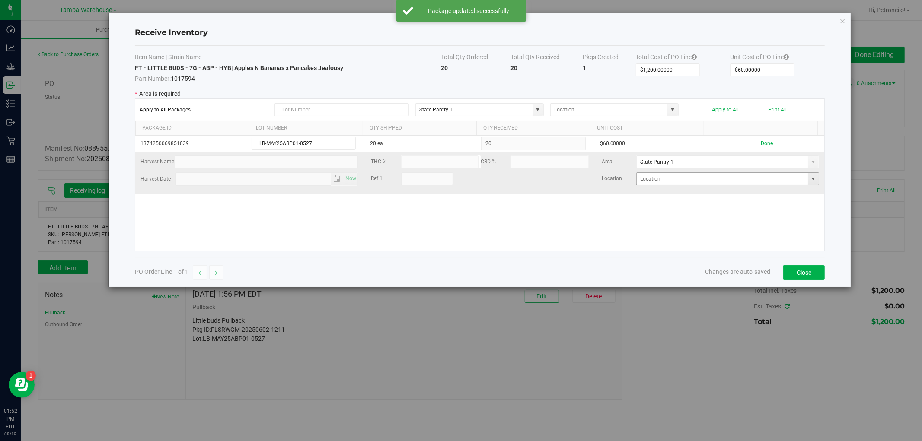
click at [810, 179] on span at bounding box center [813, 178] width 7 height 7
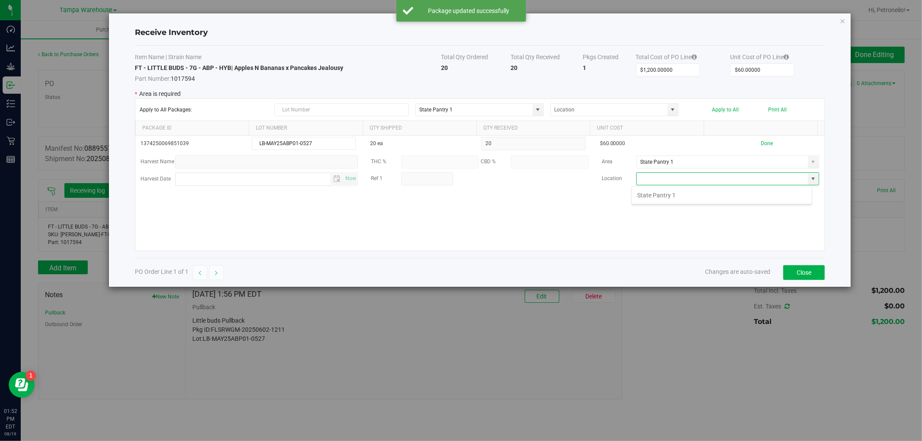
scroll to position [13, 180]
click at [776, 191] on li "State Pantry 1" at bounding box center [722, 195] width 180 height 15
type input "State Pantry 1"
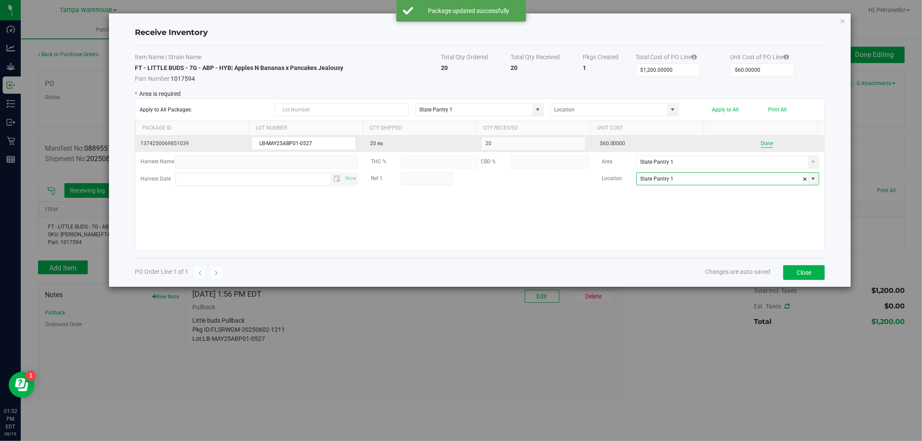
click at [762, 141] on button "Done" at bounding box center [767, 144] width 12 height 8
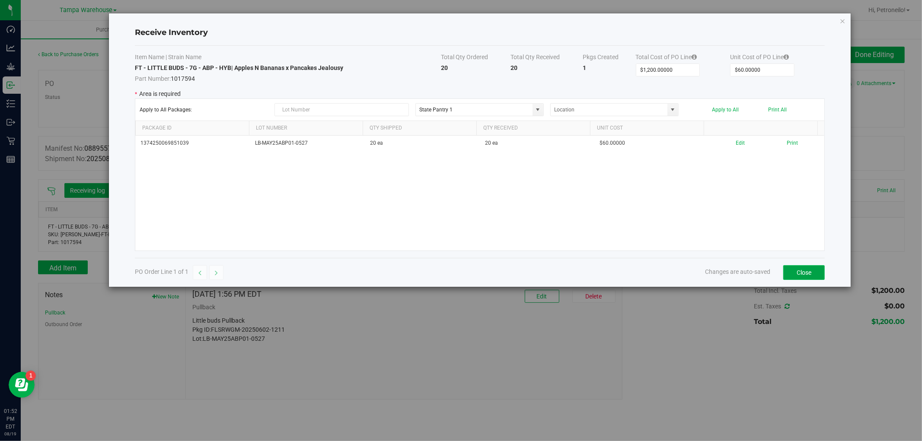
click at [813, 270] on button "Close" at bounding box center [803, 272] width 41 height 15
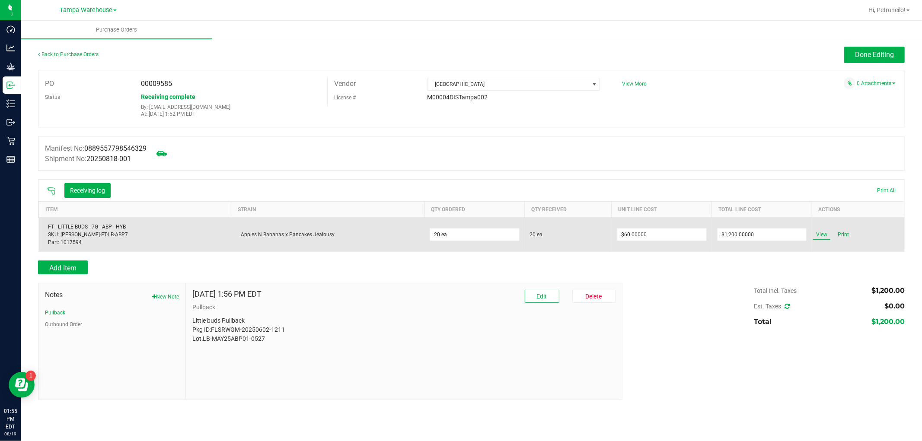
click at [815, 232] on span "View" at bounding box center [821, 234] width 17 height 10
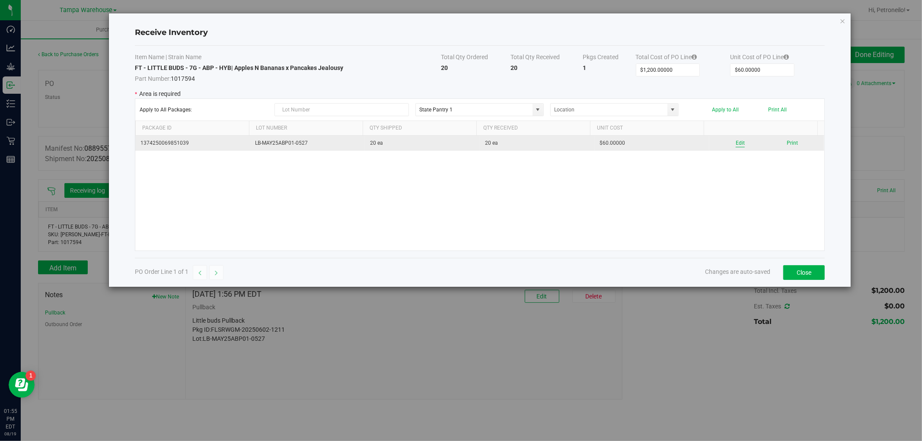
click at [739, 143] on div "Edit Print" at bounding box center [766, 143] width 105 height 8
click at [738, 144] on button "Edit" at bounding box center [739, 143] width 9 height 8
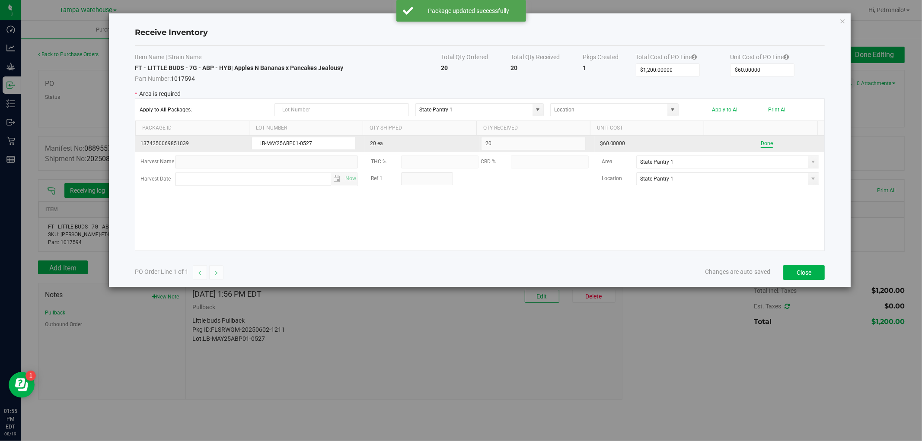
click at [761, 143] on button "Done" at bounding box center [767, 144] width 12 height 8
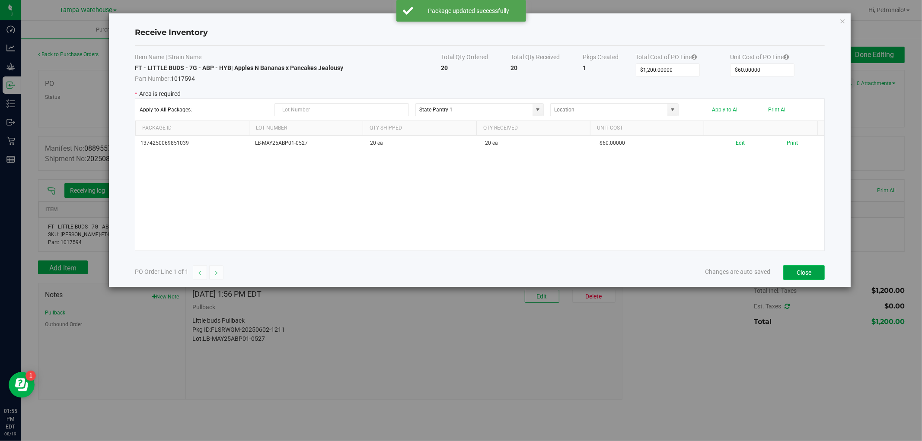
click at [816, 266] on button "Close" at bounding box center [803, 272] width 41 height 15
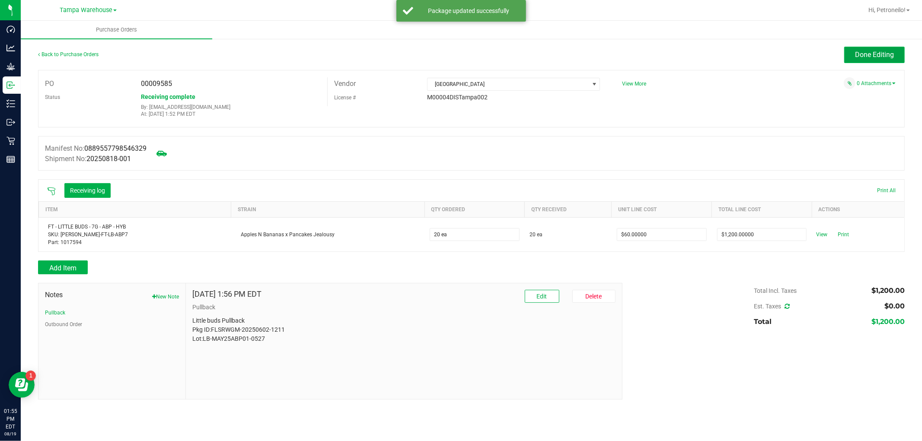
click at [861, 56] on span "Done Editing" at bounding box center [874, 55] width 39 height 8
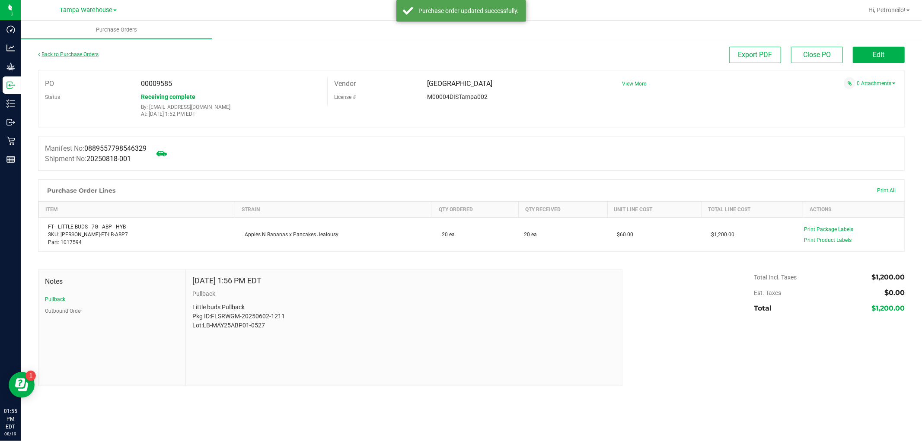
click at [90, 55] on link "Back to Purchase Orders" at bounding box center [68, 54] width 60 height 6
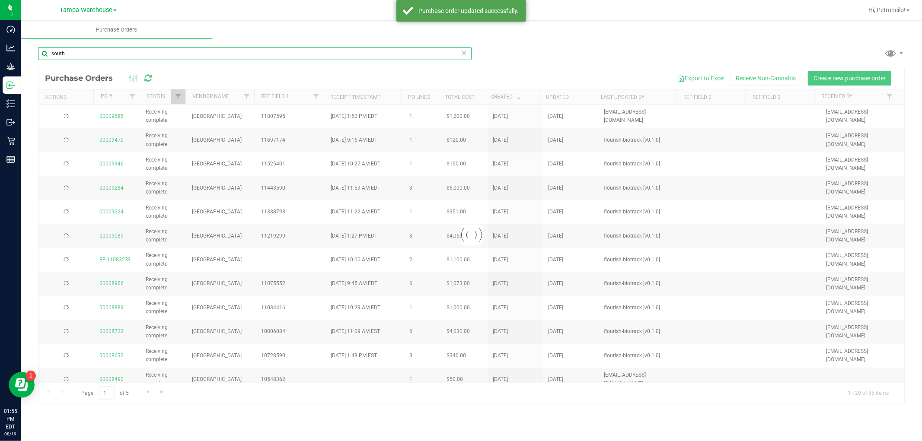
click at [184, 57] on input "south" at bounding box center [254, 53] width 433 height 13
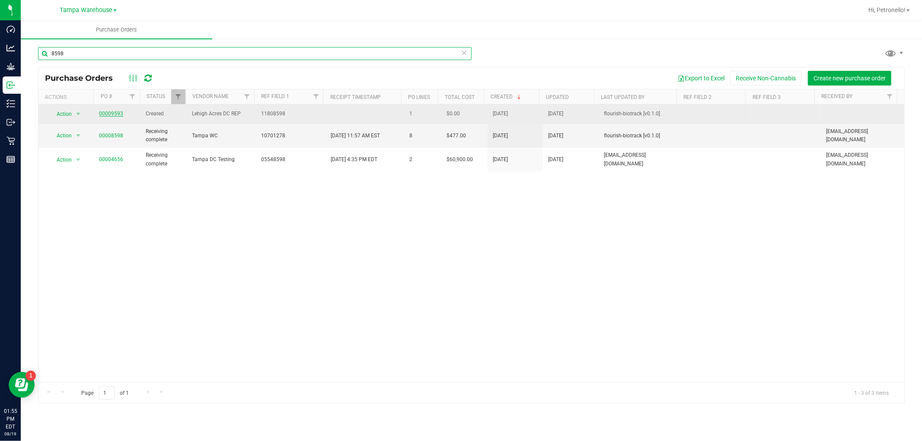
type input "8598"
click at [111, 114] on link "00009593" at bounding box center [111, 114] width 24 height 6
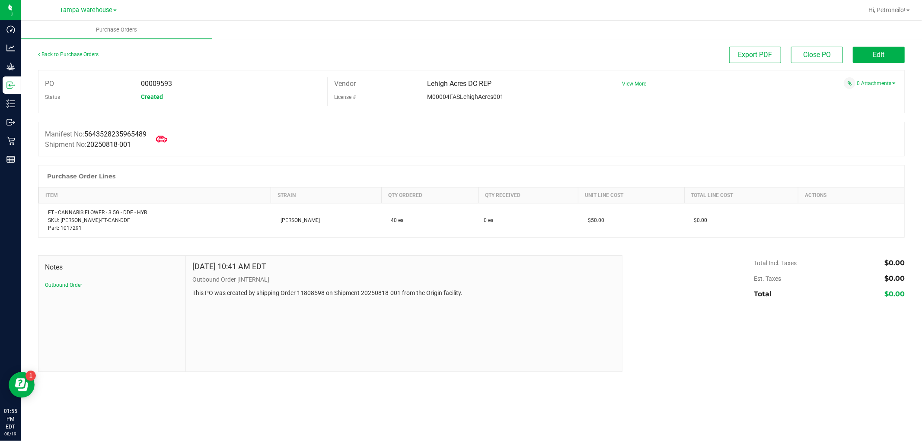
click at [165, 136] on icon at bounding box center [161, 139] width 11 height 11
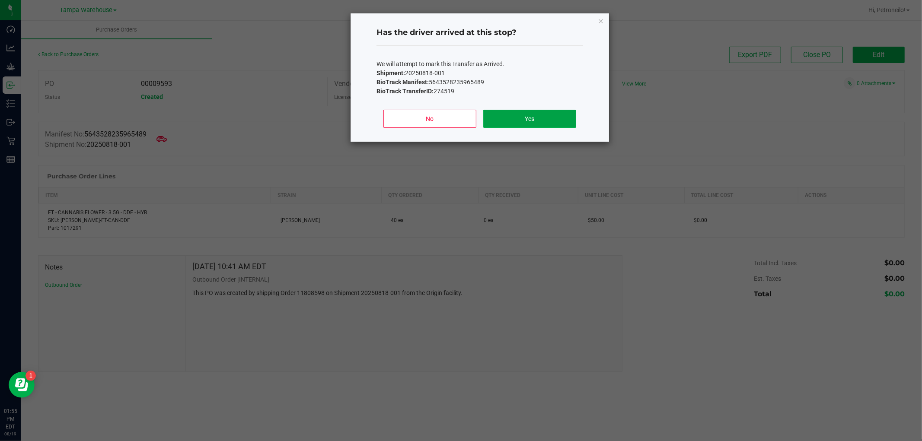
click at [494, 115] on button "Yes" at bounding box center [529, 119] width 93 height 18
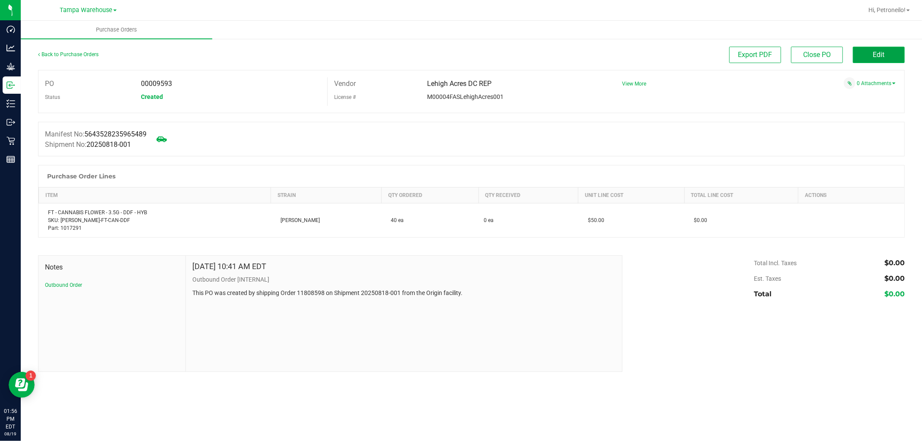
click at [868, 58] on button "Edit" at bounding box center [879, 55] width 52 height 16
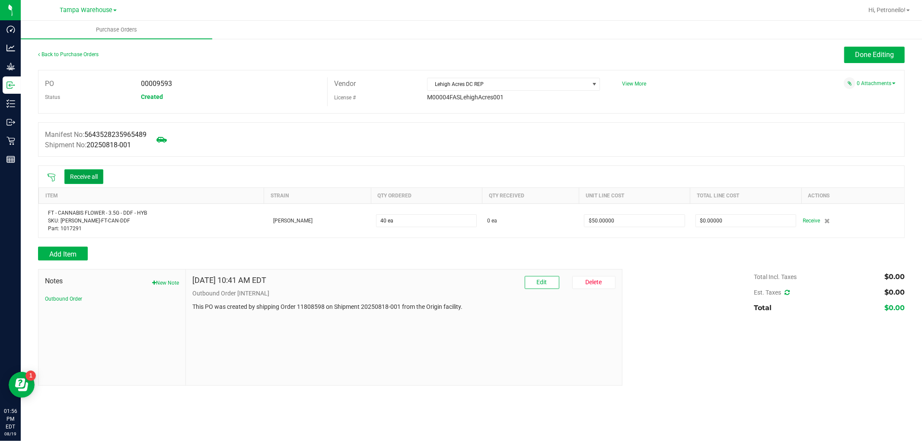
click at [91, 180] on button "Receive all" at bounding box center [83, 176] width 39 height 15
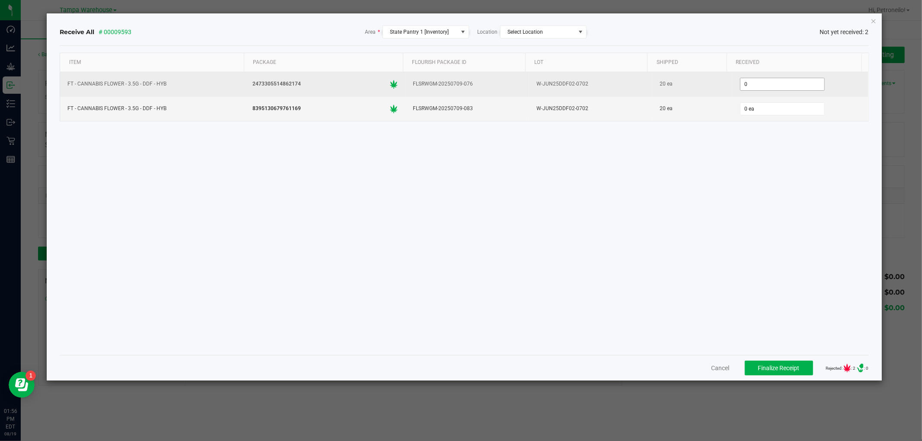
click at [748, 85] on input "0" at bounding box center [782, 84] width 84 height 12
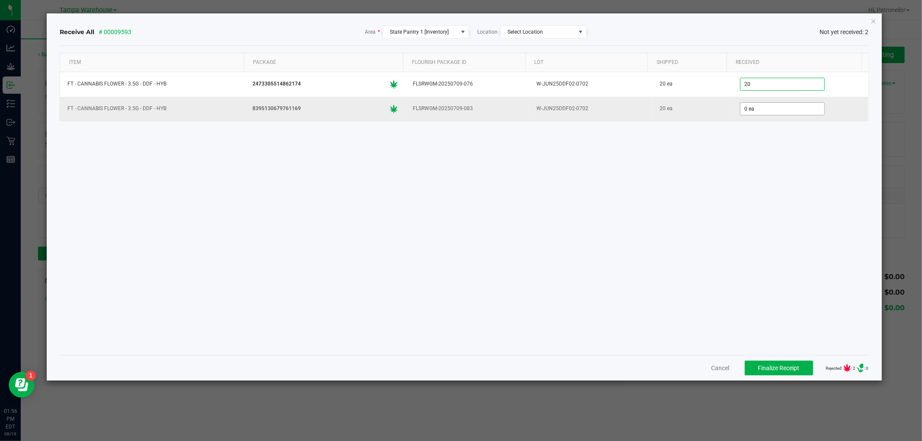
type input "20 ea"
click at [753, 104] on input "0" at bounding box center [782, 109] width 84 height 12
type input "20 ea"
click at [512, 244] on div "Item Package Flourish Package ID Lot Shipped Received FT - CANNABIS FLOWER - 3.…" at bounding box center [464, 201] width 808 height 296
click at [758, 365] on span "Finalize Receipt" at bounding box center [778, 368] width 41 height 7
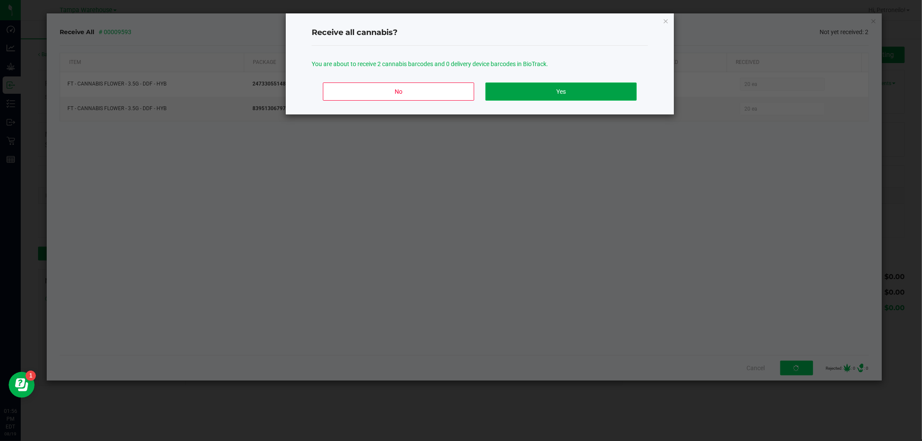
click at [524, 96] on button "Yes" at bounding box center [560, 92] width 151 height 18
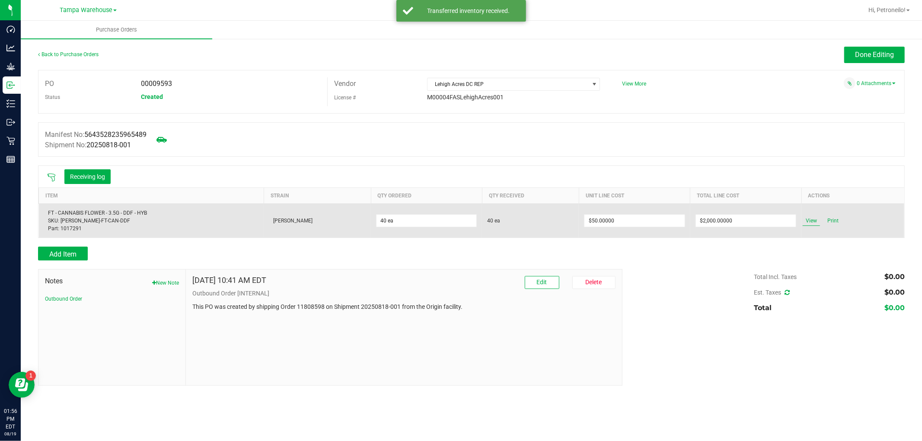
click at [808, 222] on span "View" at bounding box center [810, 221] width 17 height 10
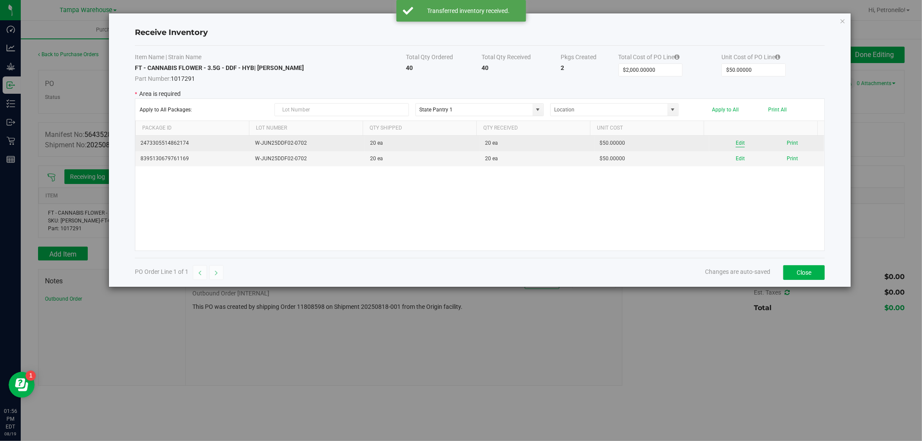
click at [735, 146] on button "Edit" at bounding box center [739, 143] width 9 height 8
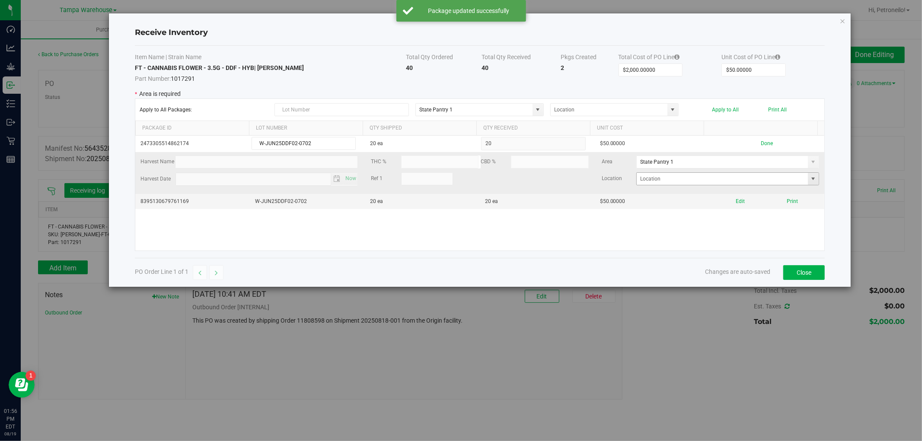
click at [810, 180] on span at bounding box center [813, 178] width 7 height 7
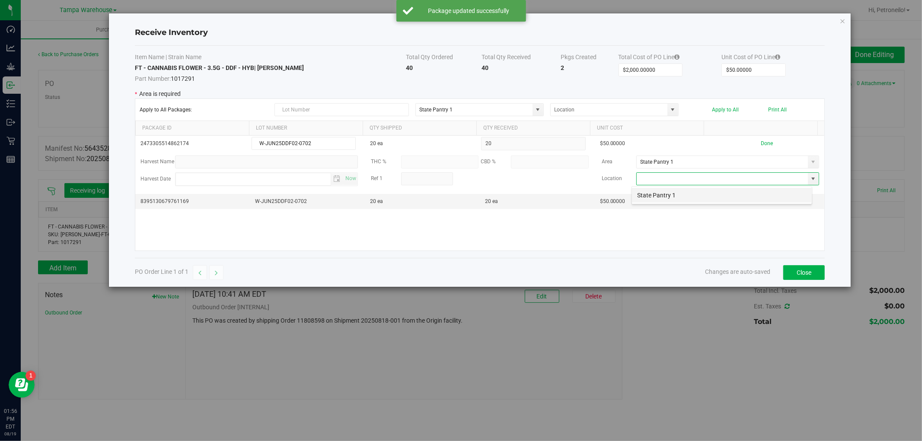
scroll to position [13, 180]
click at [711, 198] on li "State Pantry 1" at bounding box center [722, 195] width 180 height 15
type input "State Pantry 1"
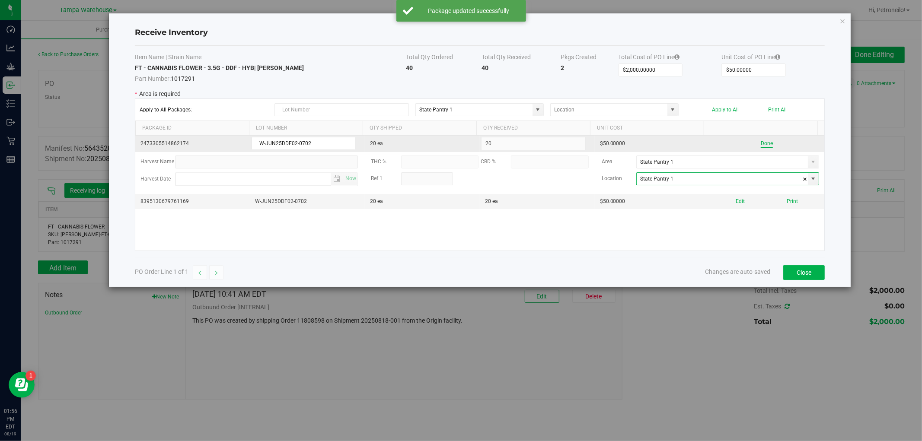
click at [761, 143] on button "Done" at bounding box center [767, 144] width 12 height 8
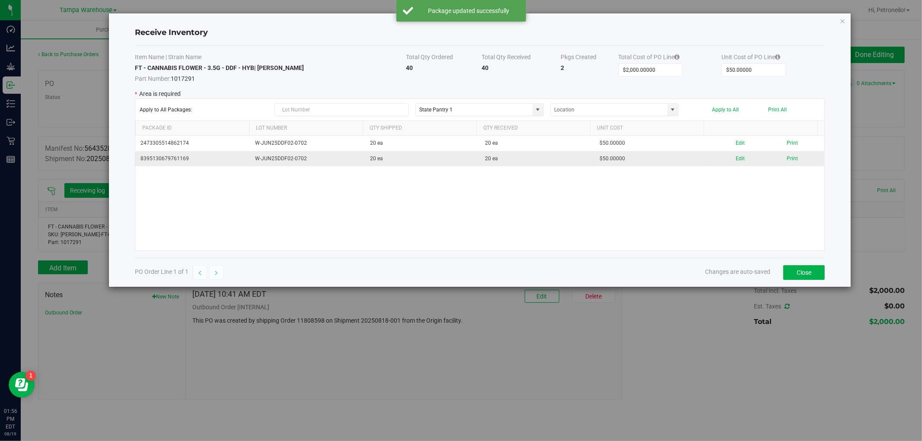
click at [728, 159] on div "Edit Print" at bounding box center [766, 159] width 105 height 8
click at [735, 159] on button "Edit" at bounding box center [739, 159] width 9 height 8
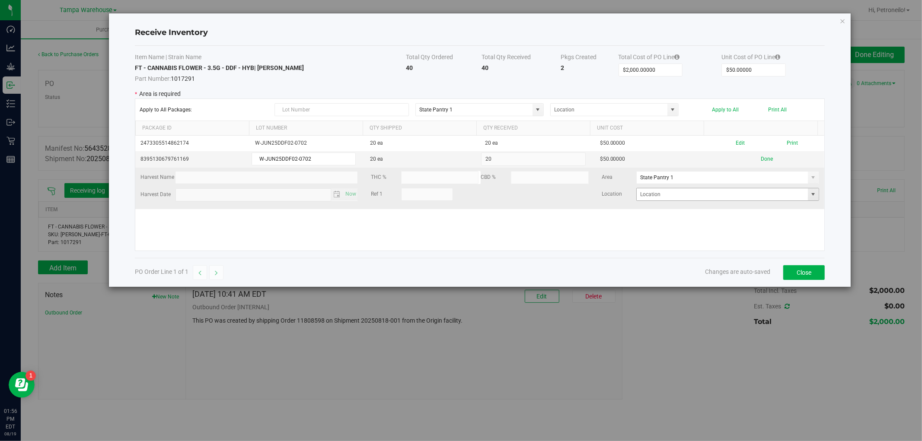
click at [810, 197] on span at bounding box center [813, 194] width 7 height 7
click at [741, 207] on li "State Pantry 1" at bounding box center [722, 211] width 180 height 15
type input "State Pantry 1"
click at [761, 156] on button "Done" at bounding box center [767, 159] width 12 height 8
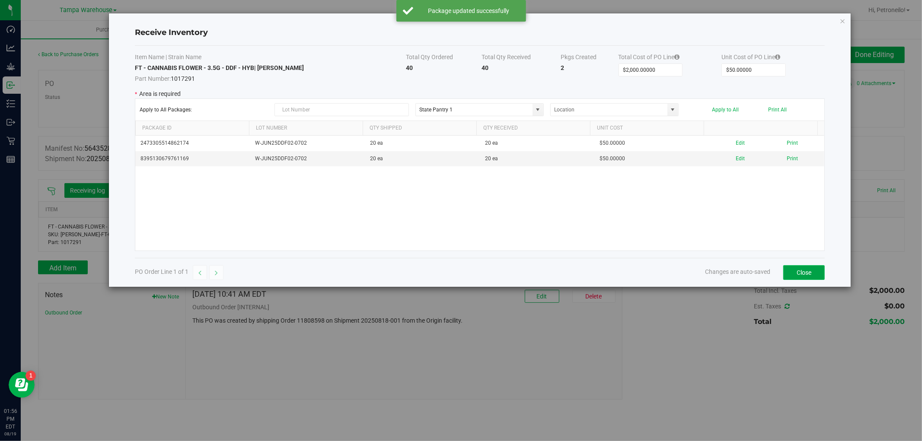
click at [791, 271] on button "Close" at bounding box center [803, 272] width 41 height 15
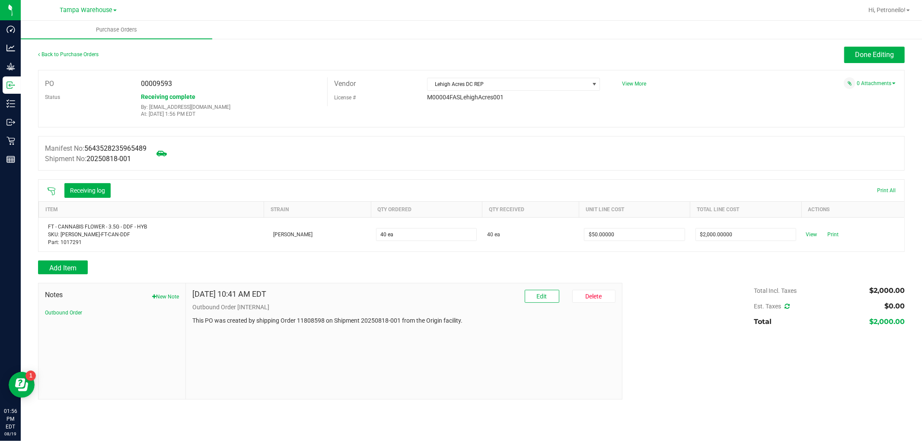
click at [843, 54] on div "Done Editing" at bounding box center [580, 55] width 650 height 16
click at [850, 54] on button "Done Editing" at bounding box center [874, 55] width 60 height 16
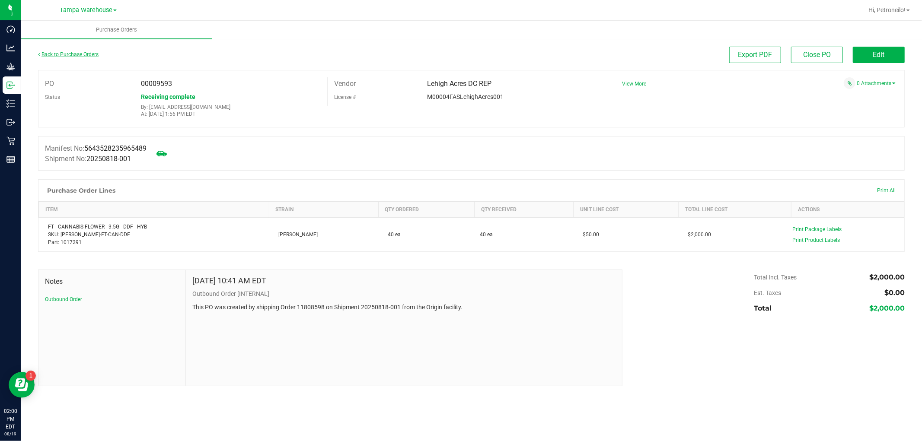
click at [70, 54] on link "Back to Purchase Orders" at bounding box center [68, 54] width 60 height 6
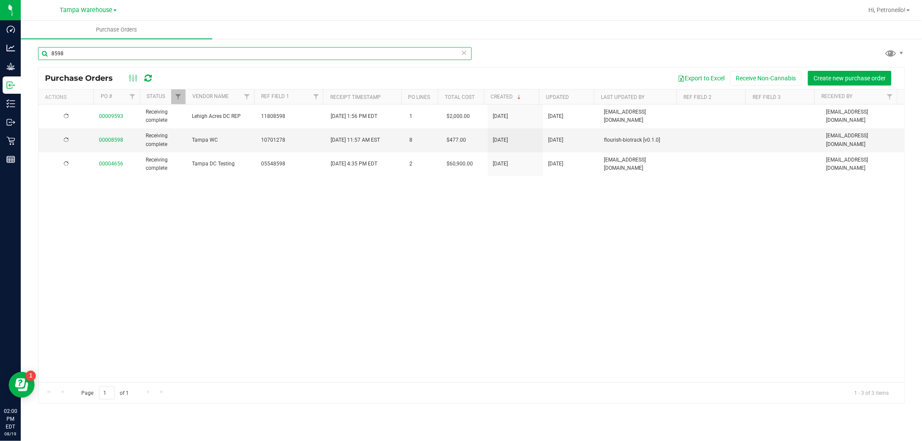
click at [152, 58] on input "8598" at bounding box center [254, 53] width 433 height 13
click at [88, 54] on input "2988" at bounding box center [254, 53] width 433 height 13
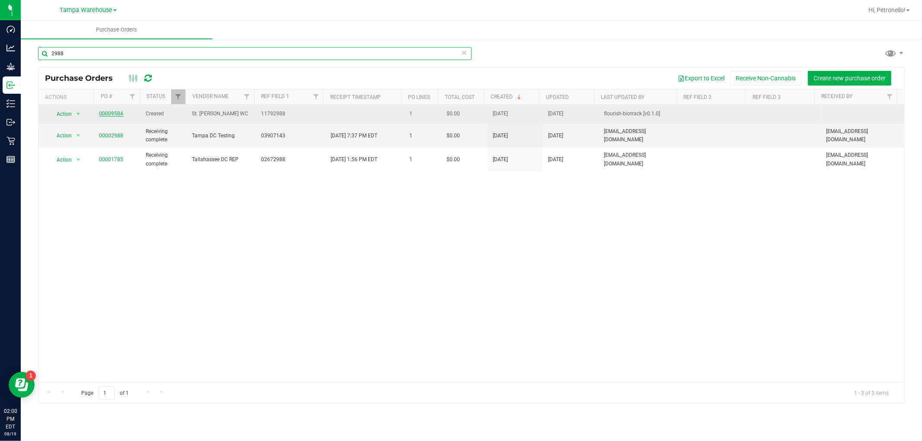
type input "2988"
click at [109, 116] on link "00009584" at bounding box center [111, 114] width 24 height 6
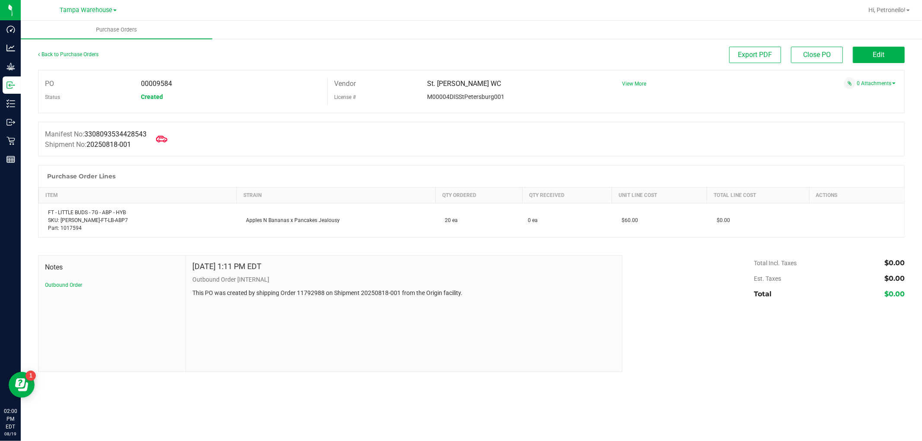
click at [167, 143] on icon at bounding box center [161, 139] width 11 height 11
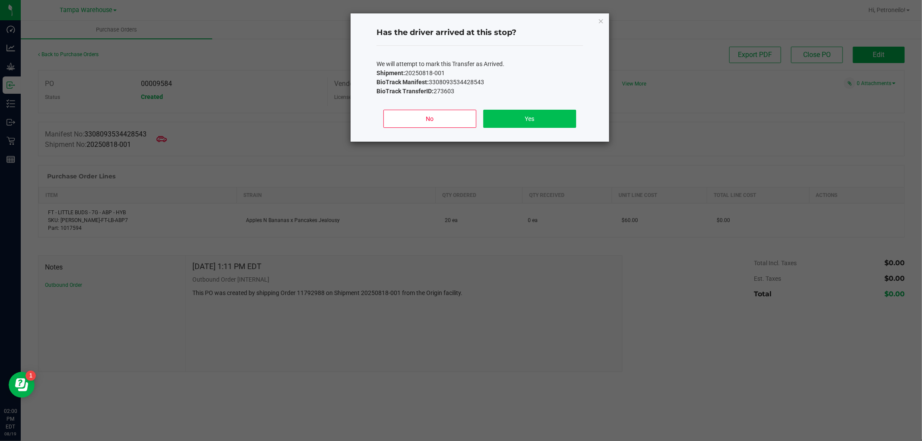
click at [514, 109] on div "No Yes" at bounding box center [479, 122] width 207 height 39
click at [509, 119] on button "Yes" at bounding box center [529, 119] width 93 height 18
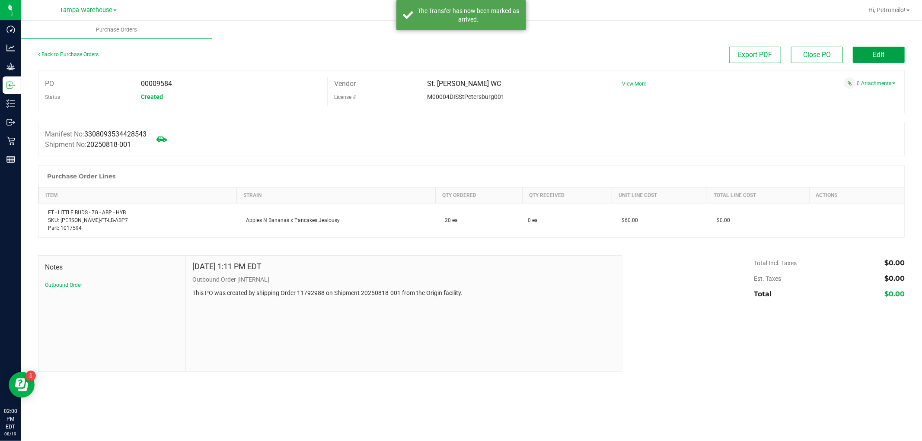
click at [871, 53] on button "Edit" at bounding box center [879, 55] width 52 height 16
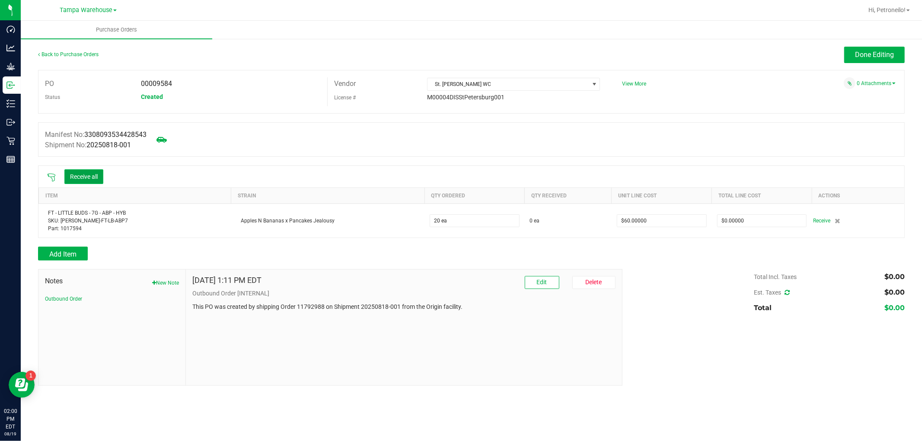
click at [88, 175] on button "Receive all" at bounding box center [83, 176] width 39 height 15
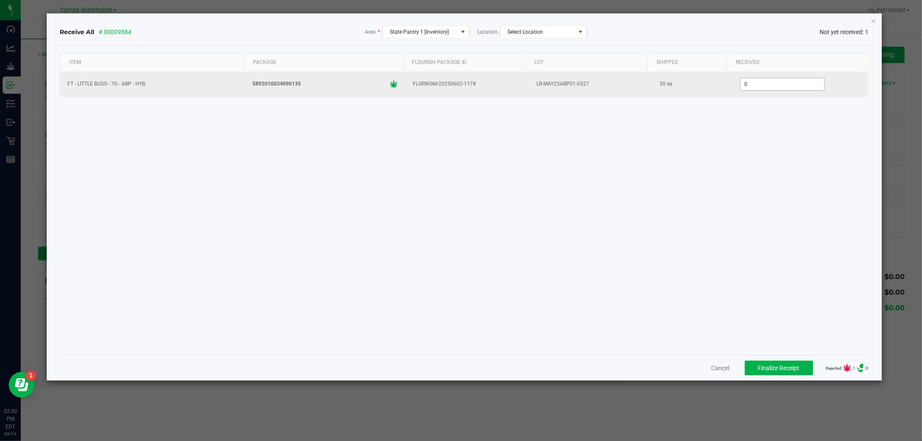
click at [761, 88] on input "0" at bounding box center [782, 84] width 84 height 12
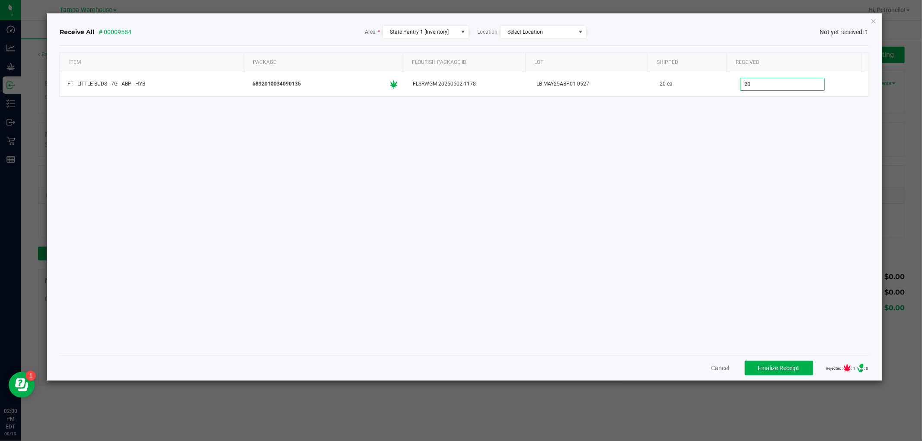
type input "20 ea"
click at [577, 248] on div "Item Package Flourish Package ID Lot Shipped Received FT - LITTLE BUDS - 7G - A…" at bounding box center [464, 201] width 808 height 296
click at [774, 366] on span "Finalize Receipt" at bounding box center [778, 368] width 41 height 7
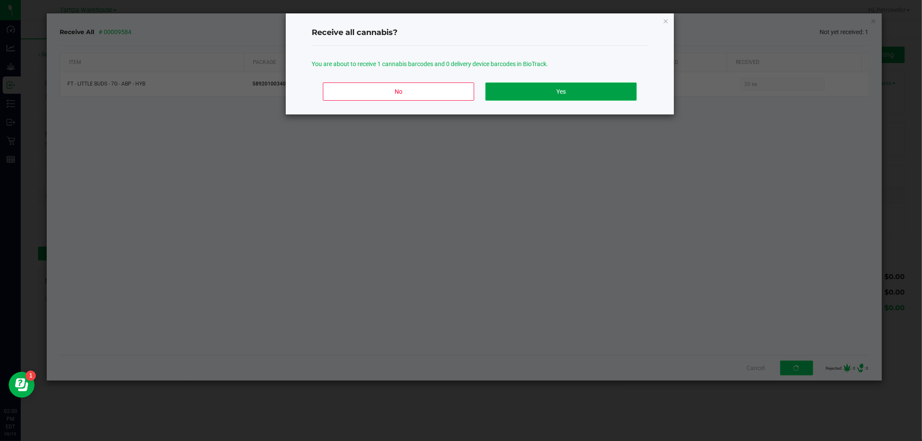
click at [559, 96] on button "Yes" at bounding box center [560, 92] width 151 height 18
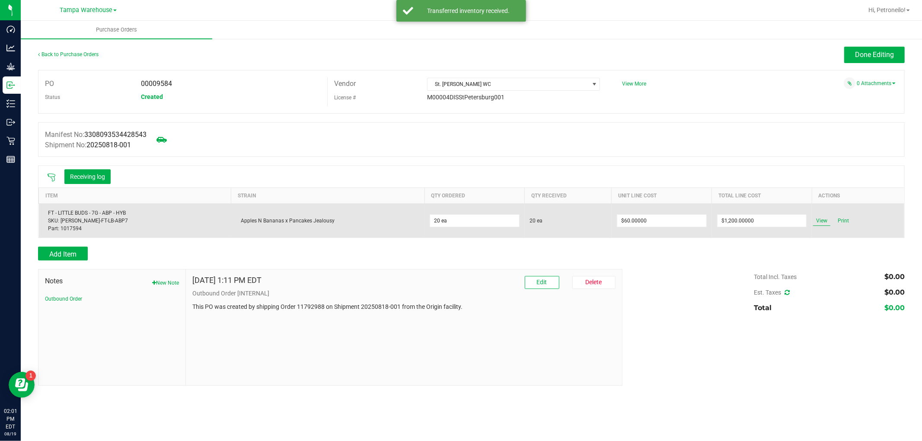
click at [820, 219] on span "View" at bounding box center [821, 221] width 17 height 10
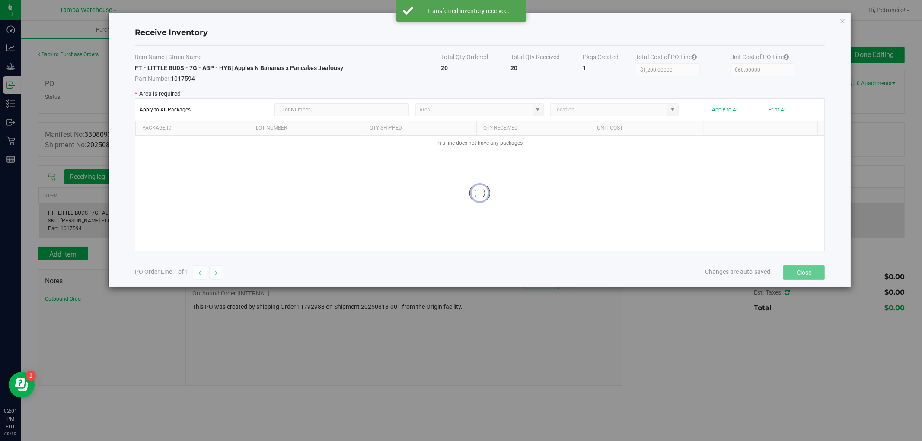
type input "State Pantry 1"
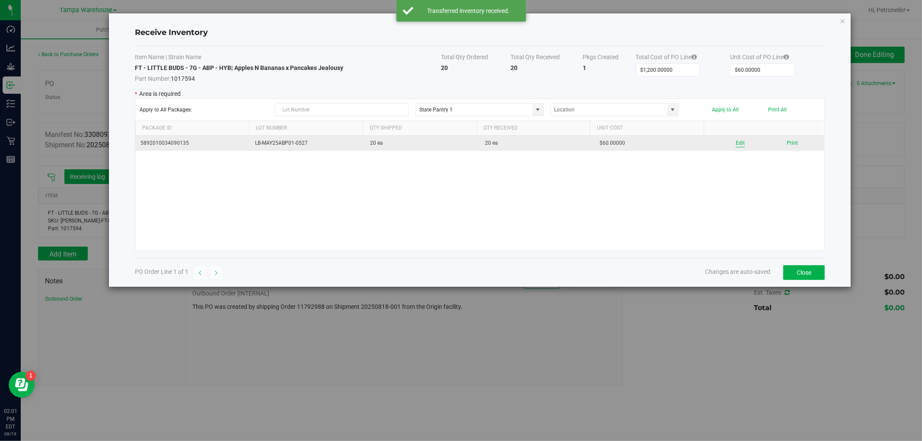
click at [736, 143] on button "Edit" at bounding box center [739, 143] width 9 height 8
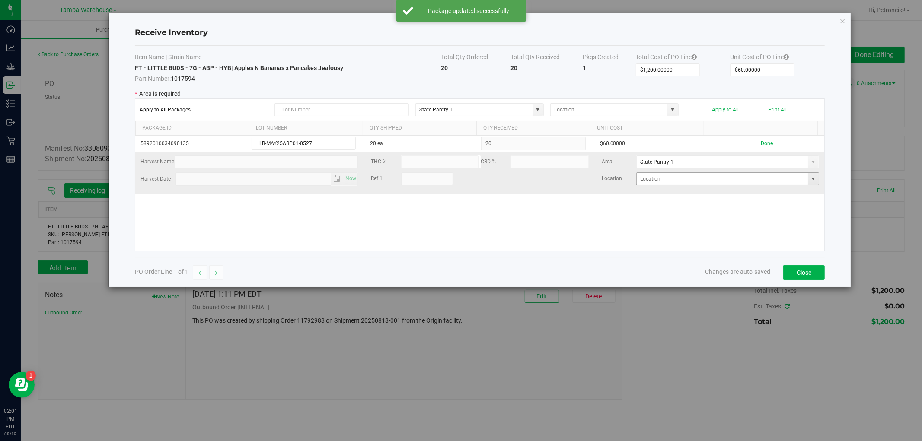
click at [810, 178] on span at bounding box center [813, 178] width 7 height 7
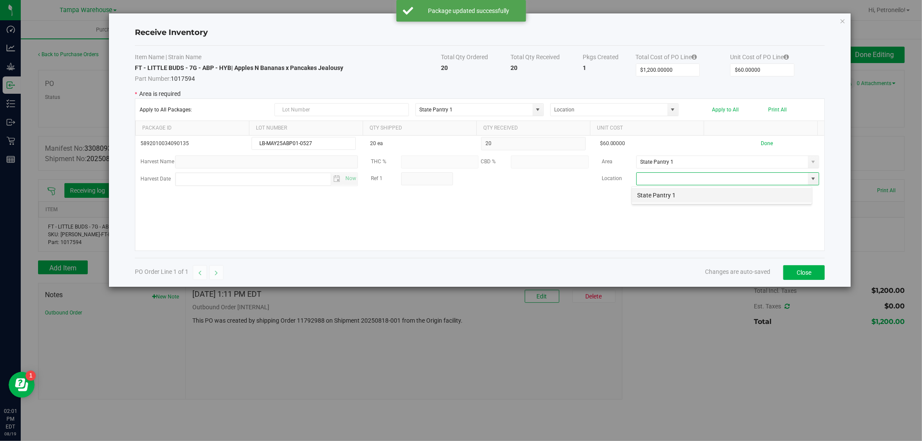
click at [748, 189] on li "State Pantry 1" at bounding box center [722, 195] width 180 height 15
type input "State Pantry 1"
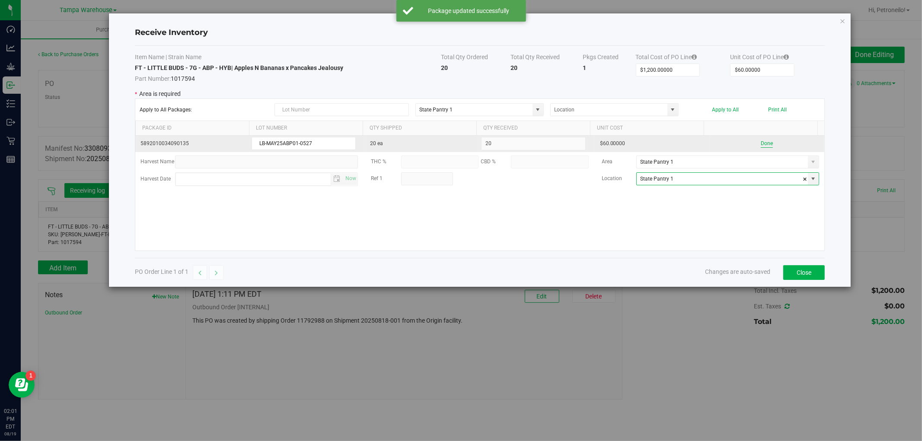
click at [763, 141] on button "Done" at bounding box center [767, 144] width 12 height 8
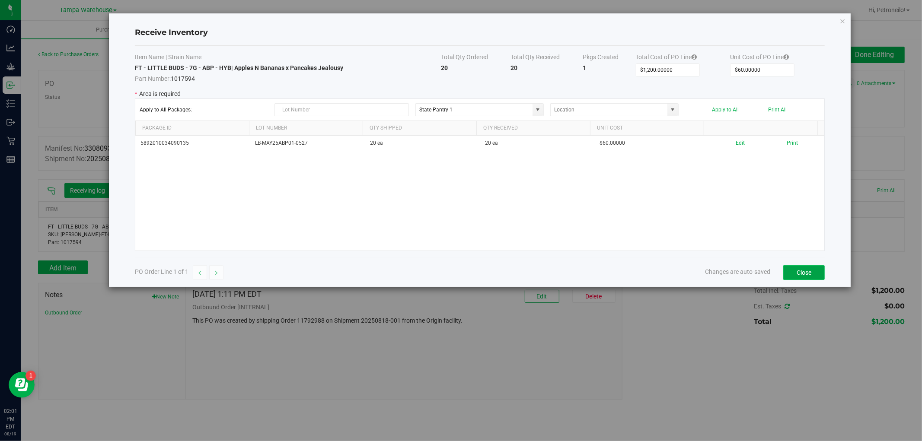
click at [791, 268] on button "Close" at bounding box center [803, 272] width 41 height 15
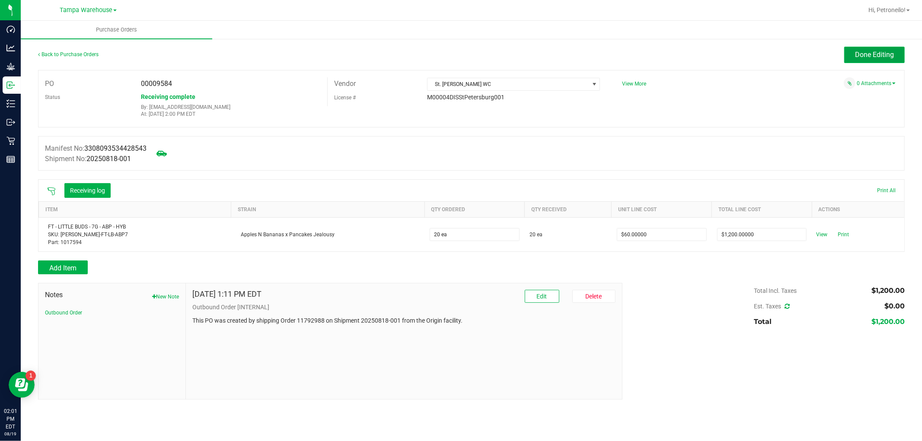
click at [859, 56] on span "Done Editing" at bounding box center [874, 55] width 39 height 8
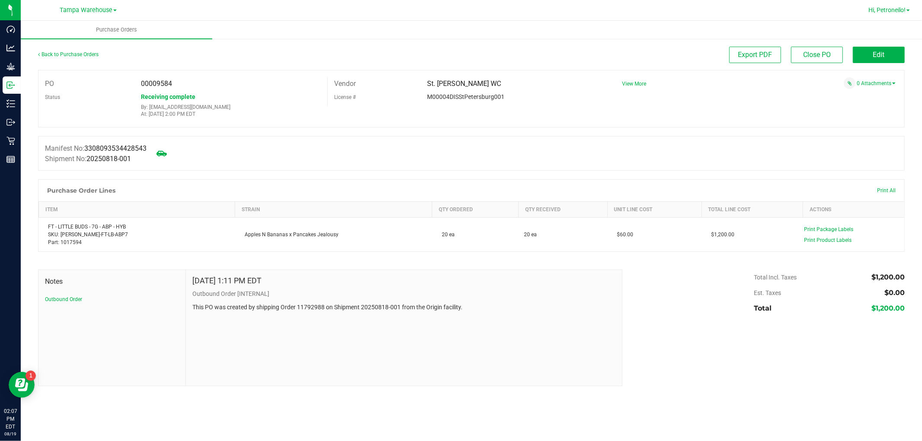
click at [884, 10] on span "Hi, Petroneilo!" at bounding box center [886, 9] width 37 height 7
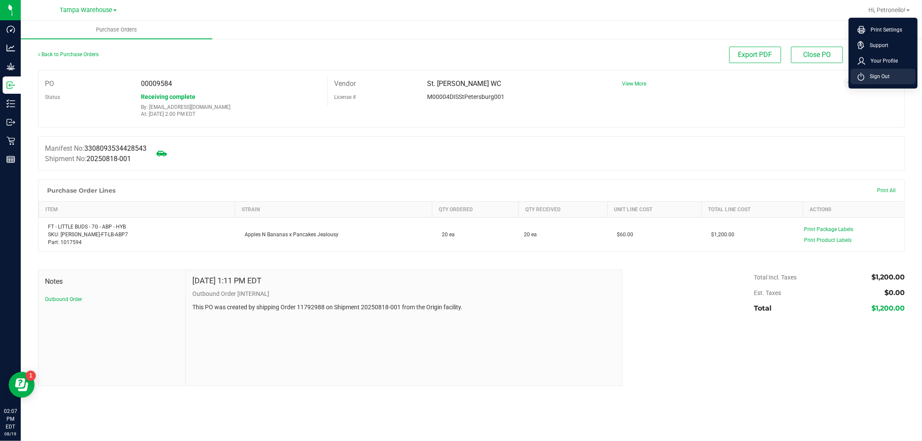
click at [874, 75] on span "Sign Out" at bounding box center [876, 76] width 25 height 9
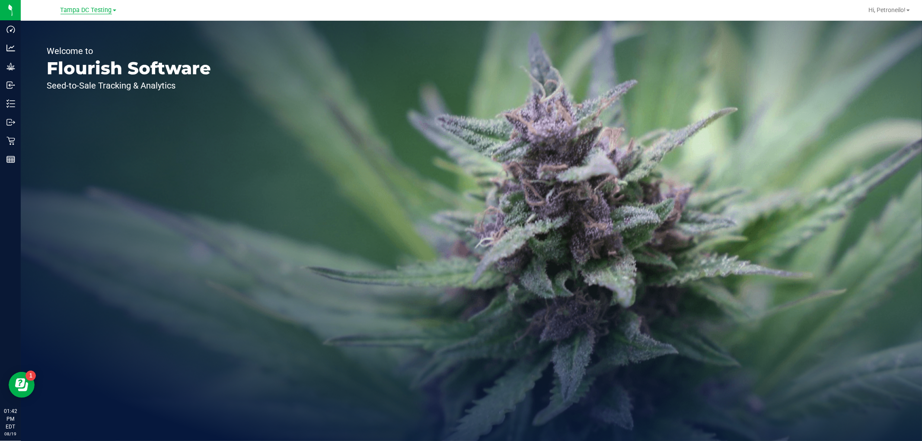
click at [111, 7] on span "Tampa DC Testing" at bounding box center [85, 10] width 51 height 8
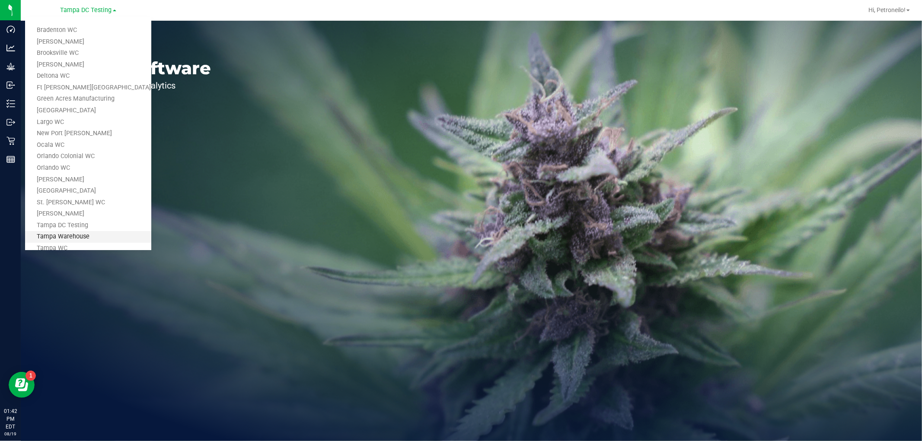
click at [80, 236] on link "Tampa Warehouse" at bounding box center [88, 237] width 126 height 12
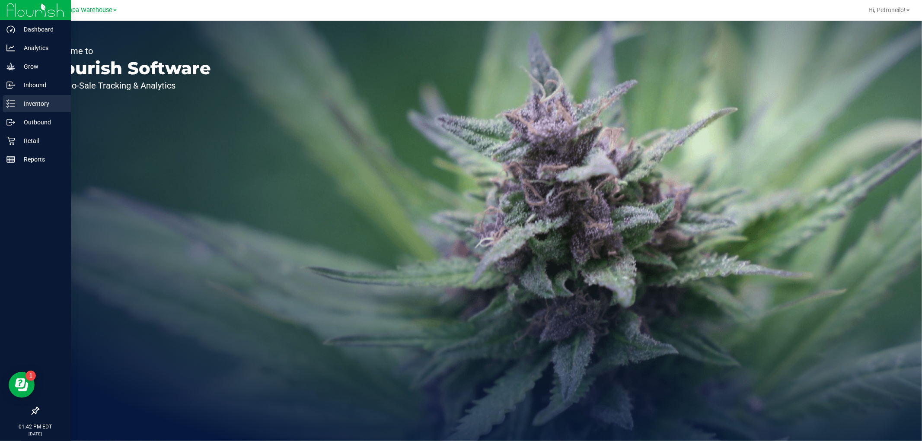
click at [20, 102] on p "Inventory" at bounding box center [41, 104] width 52 height 10
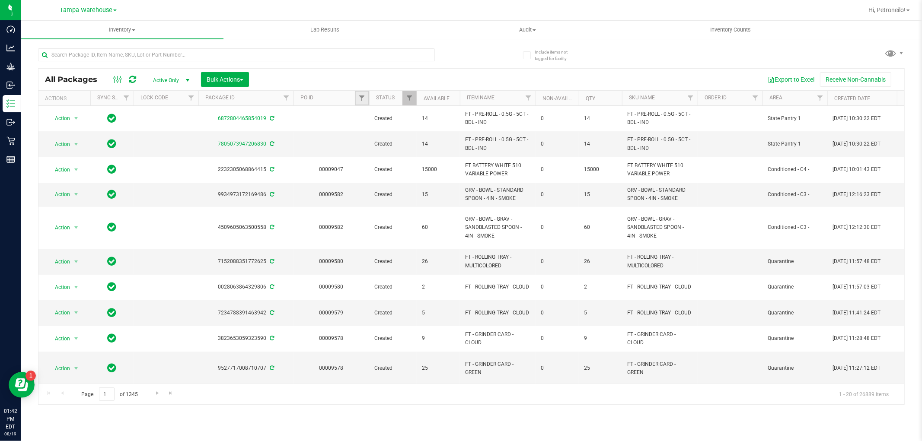
click at [357, 97] on link "Filter" at bounding box center [362, 98] width 14 height 15
type input "9581"
click at [387, 142] on button "Filter" at bounding box center [380, 139] width 41 height 19
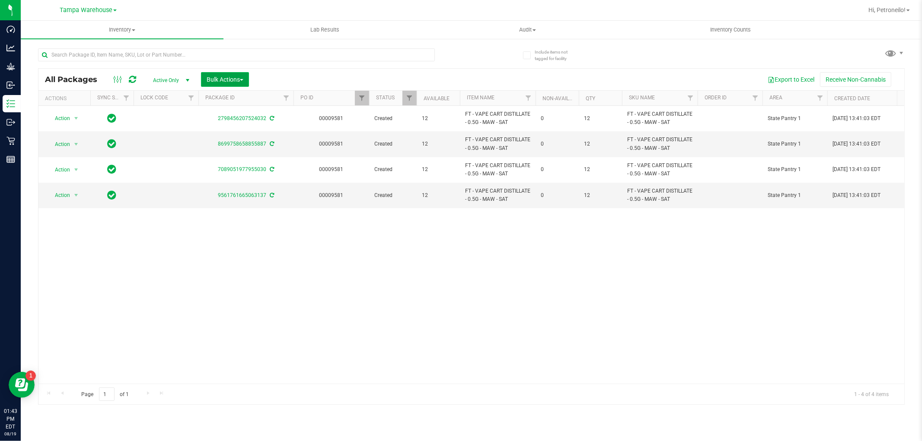
click at [243, 83] on button "Bulk Actions" at bounding box center [225, 79] width 48 height 15
click at [223, 162] on span "Lock/Unlock packages" at bounding box center [235, 162] width 59 height 7
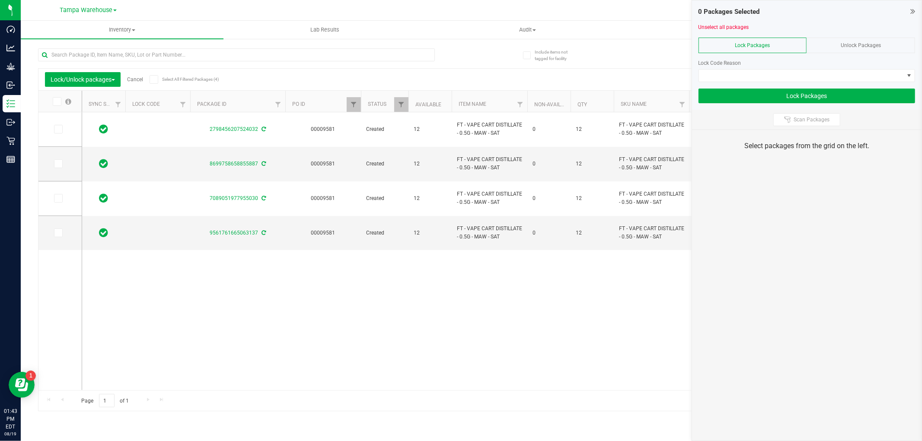
click at [156, 80] on icon at bounding box center [154, 80] width 6 height 0
click at [0, 0] on input "Select All Filtered Packages (4)" at bounding box center [0, 0] width 0 height 0
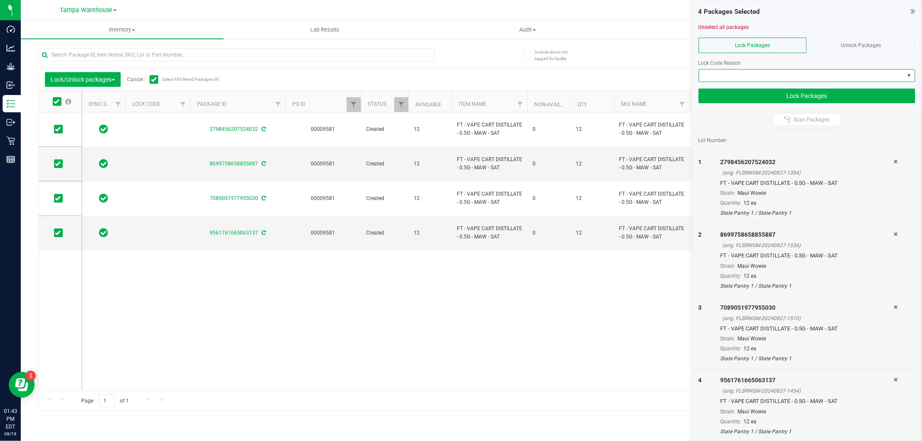
click at [839, 71] on span at bounding box center [801, 76] width 205 height 12
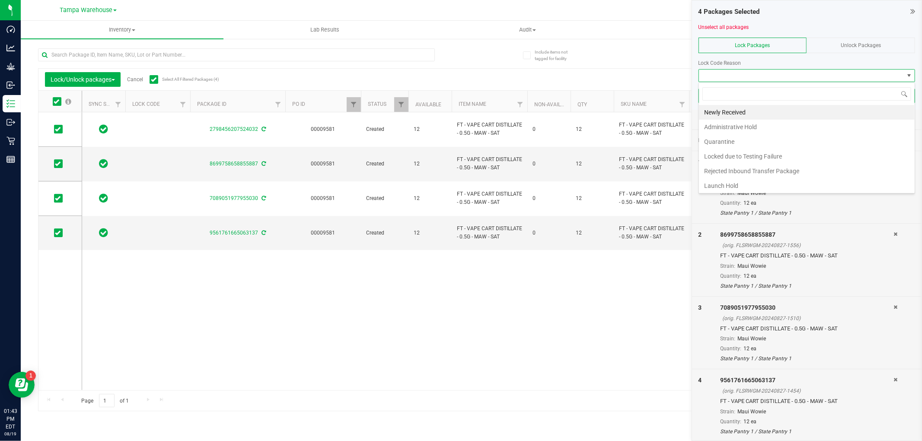
scroll to position [13, 216]
click at [732, 125] on li "Administrative Hold" at bounding box center [807, 127] width 216 height 15
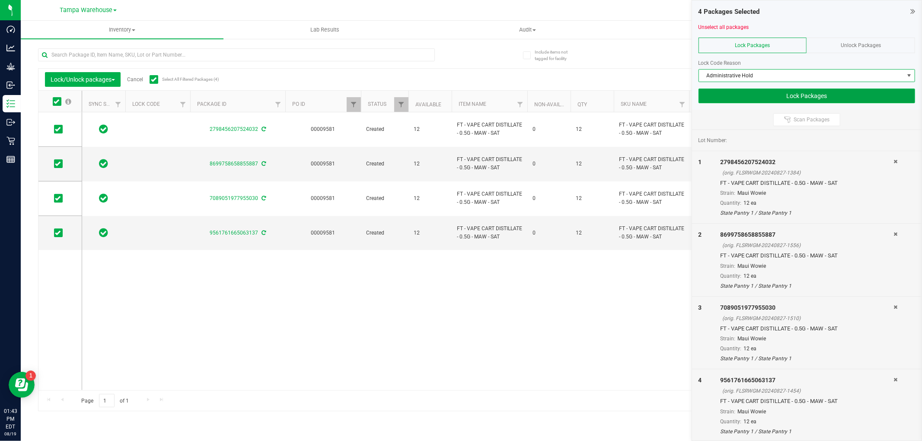
click at [729, 97] on button "Lock Packages" at bounding box center [806, 96] width 216 height 15
